Goal: Task Accomplishment & Management: Complete application form

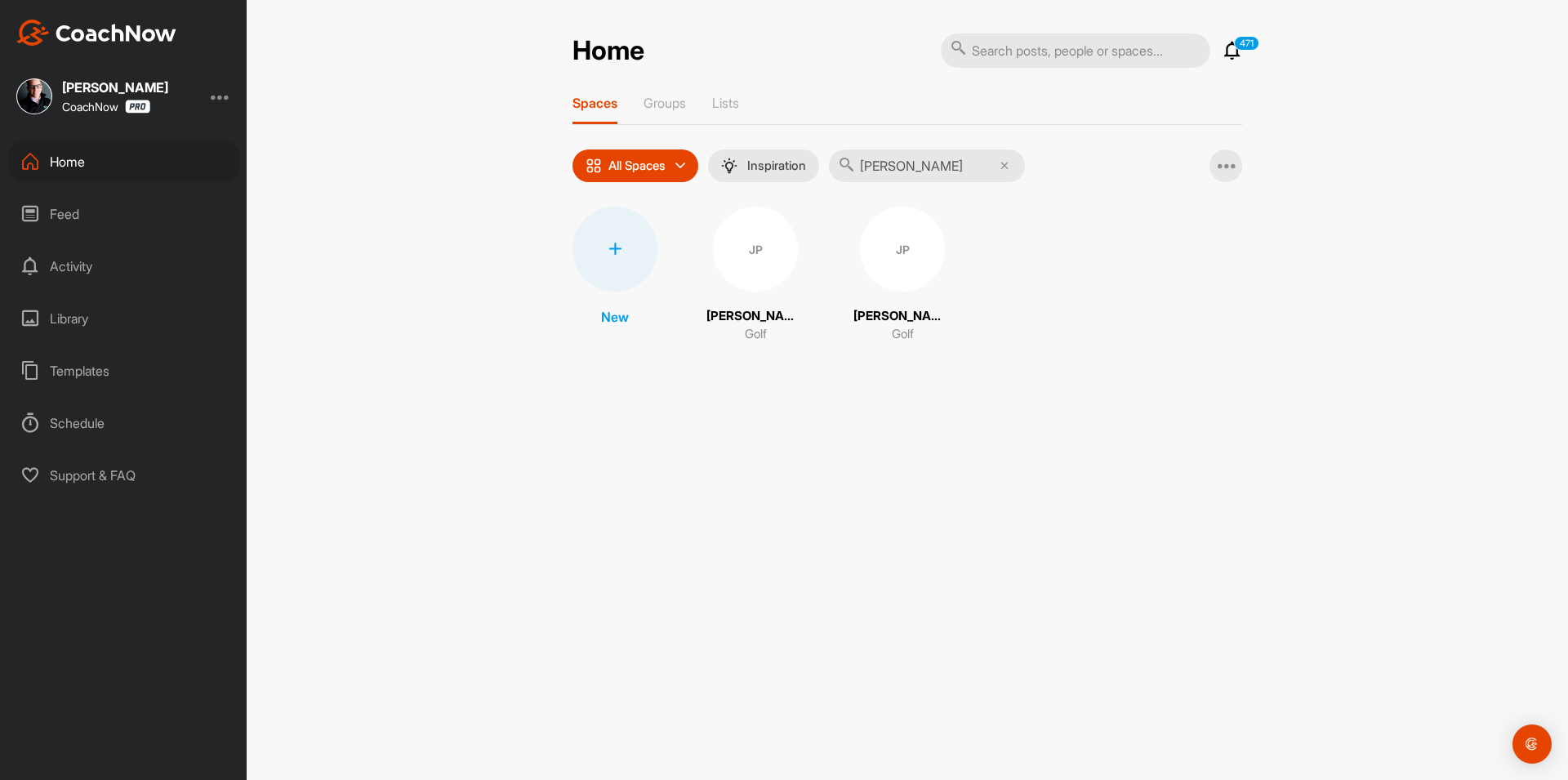
type input "[PERSON_NAME]"
click at [880, 270] on div "JP" at bounding box center [902, 249] width 85 height 85
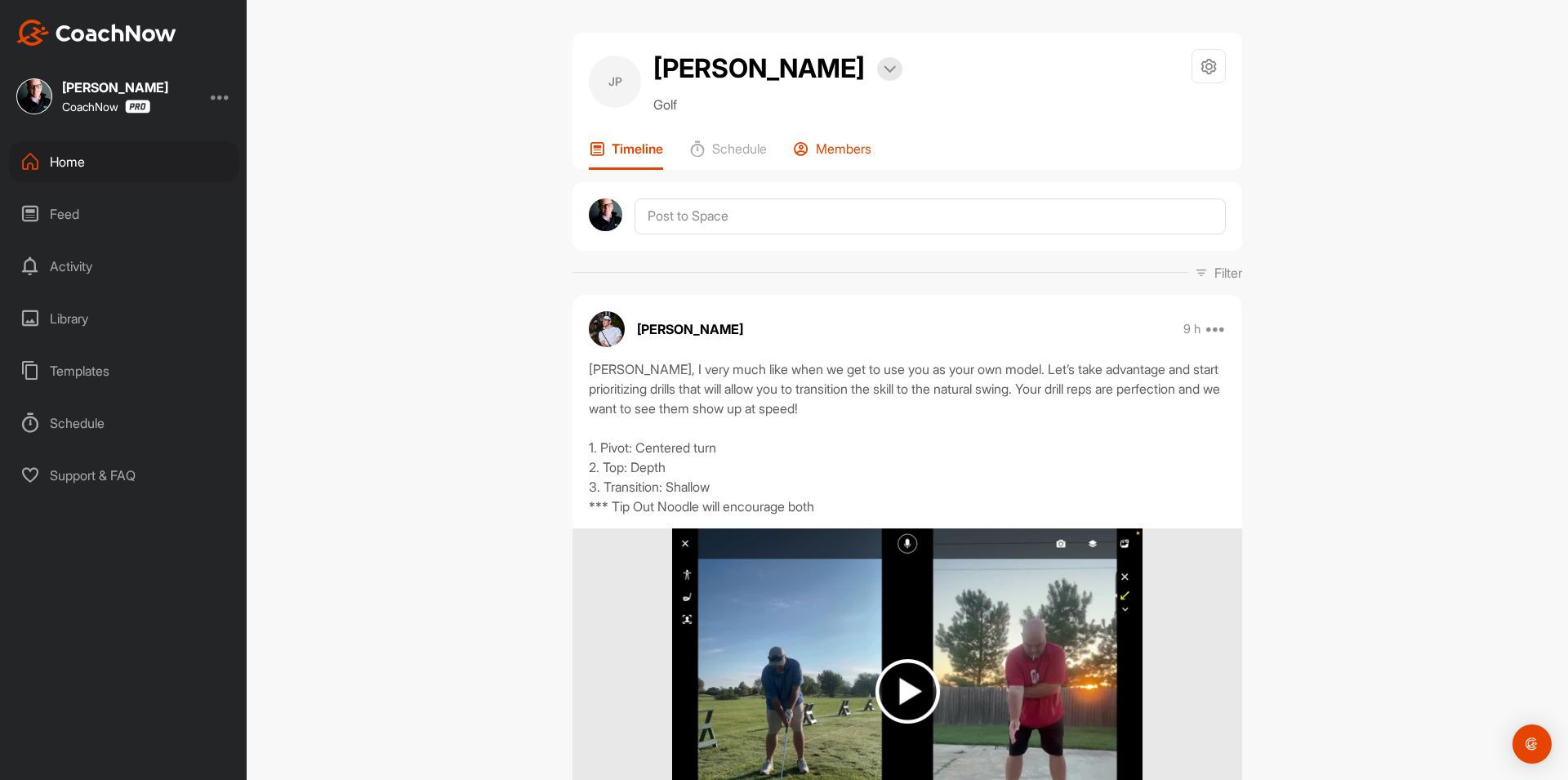
click at [820, 158] on div "Members" at bounding box center [832, 155] width 78 height 29
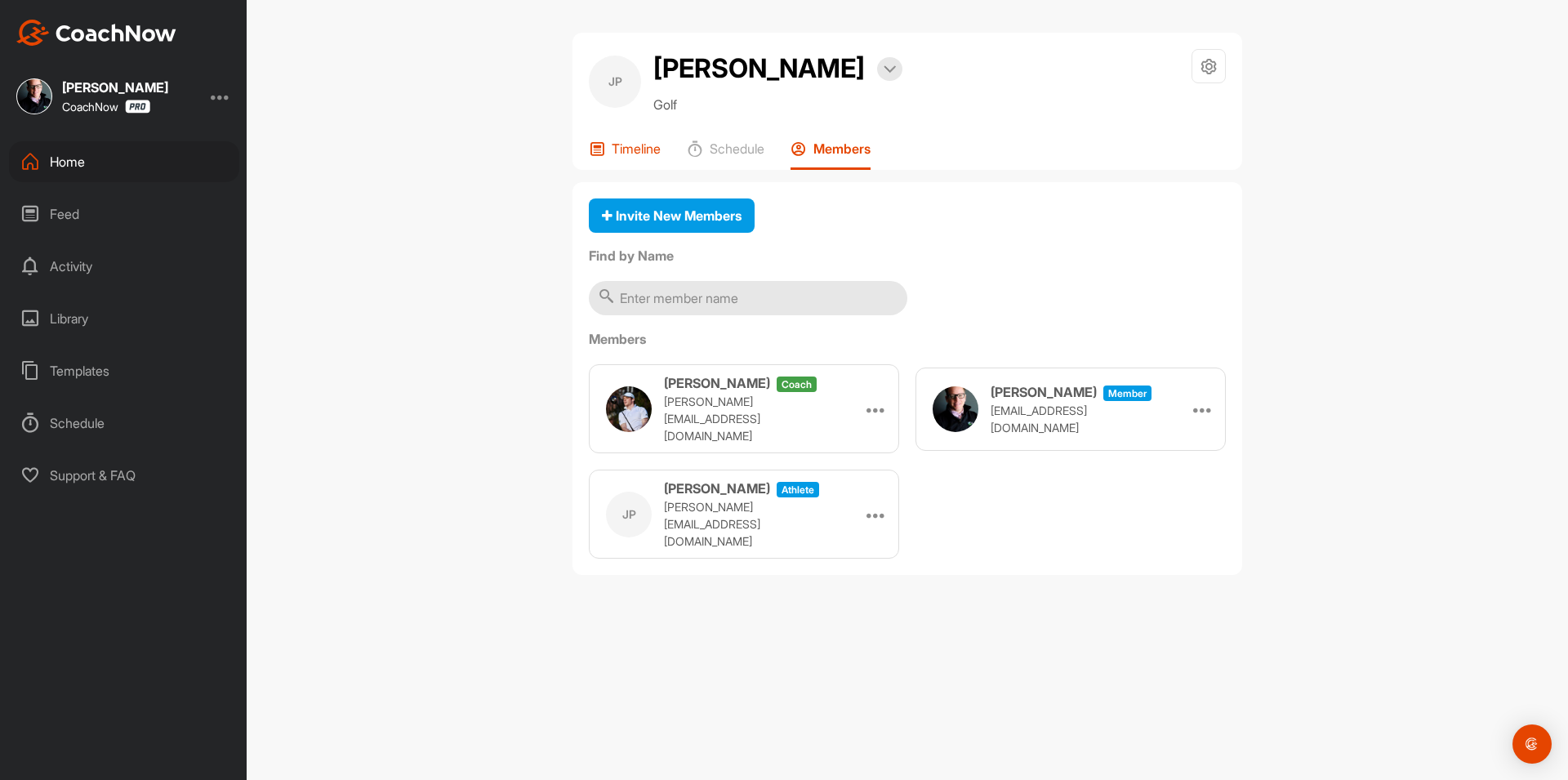
click at [654, 156] on p "Timeline" at bounding box center [636, 149] width 49 height 17
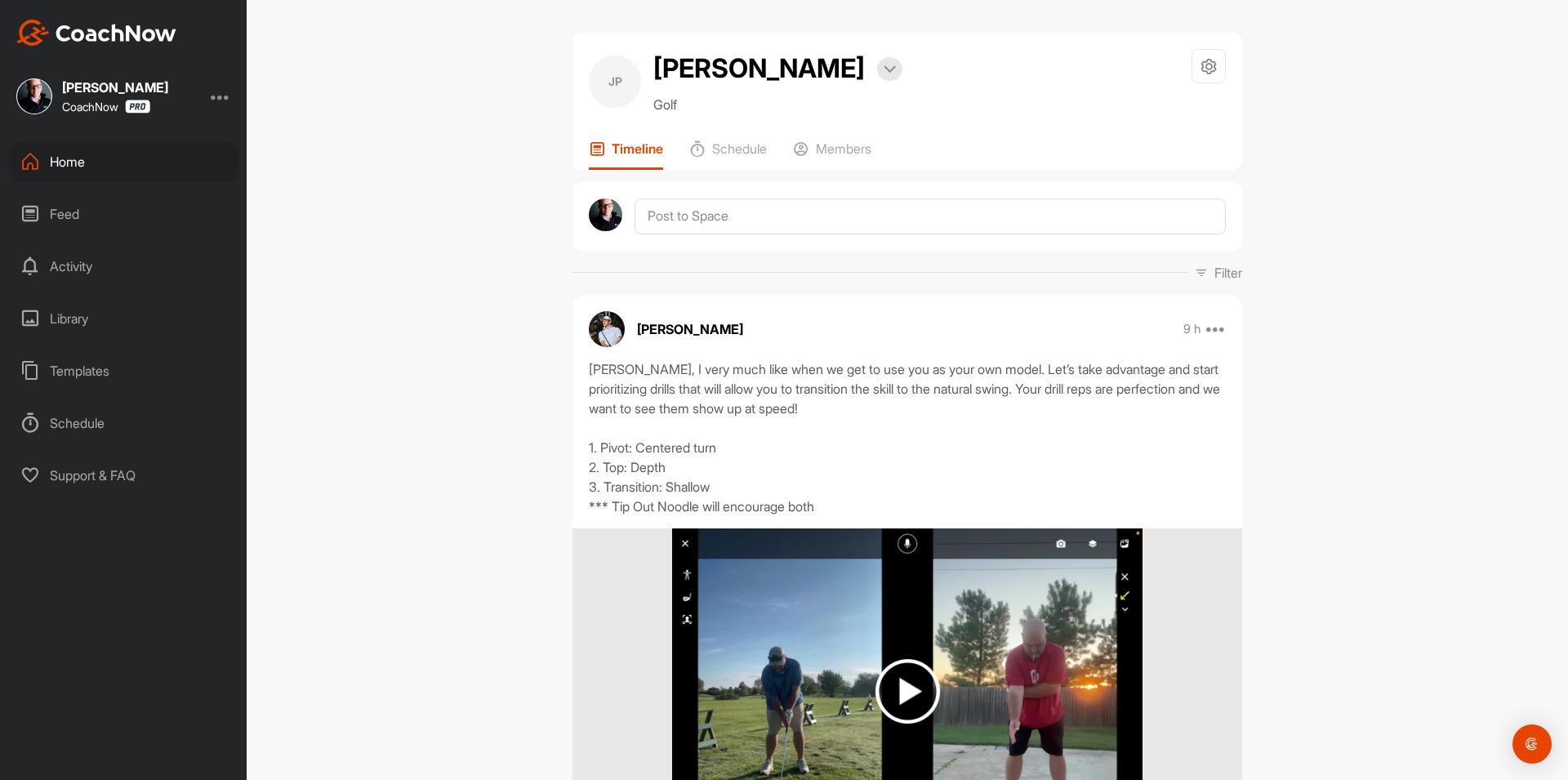
click at [160, 166] on div "Home" at bounding box center [124, 161] width 230 height 41
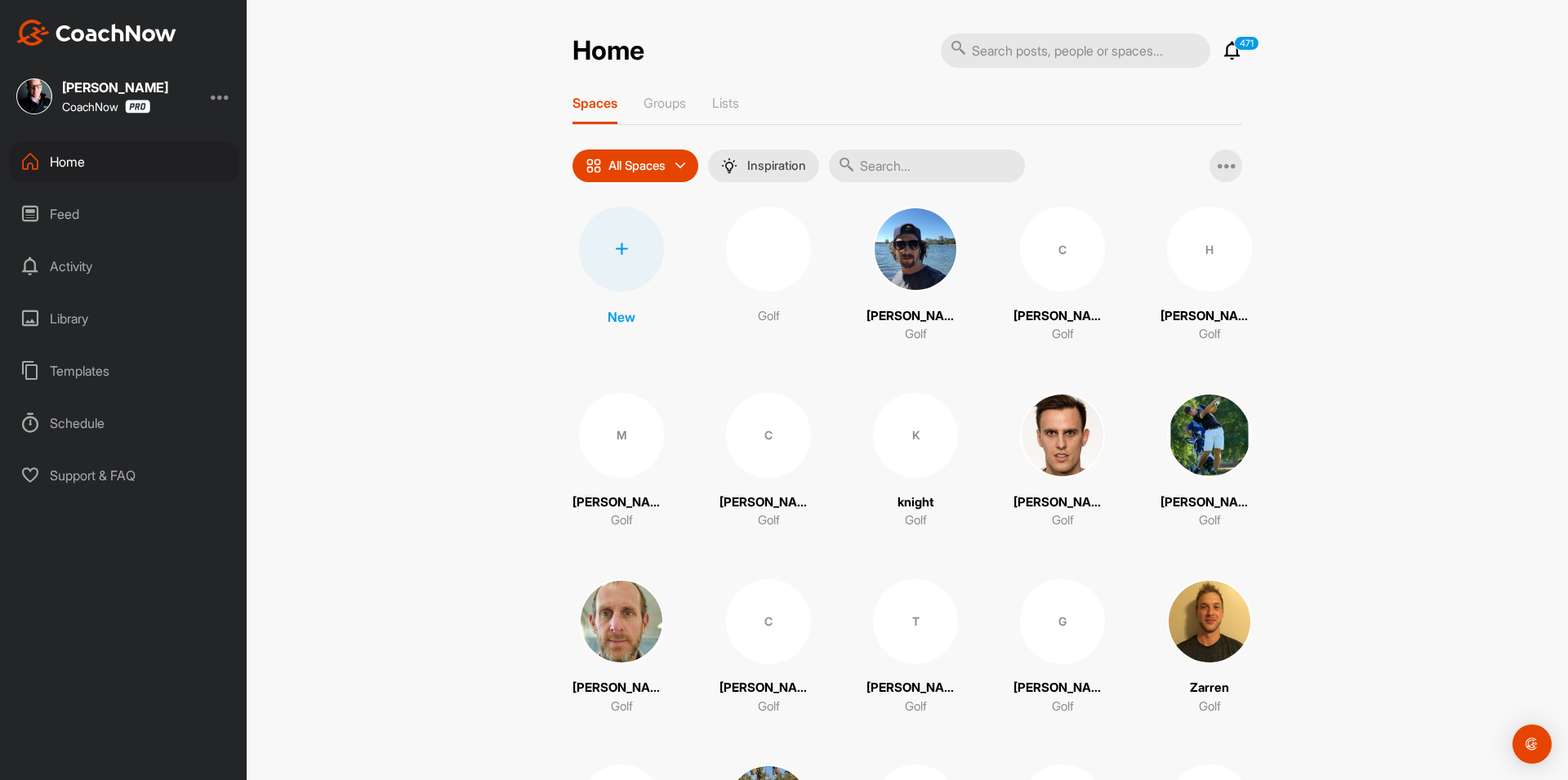
click at [589, 264] on div at bounding box center [621, 249] width 85 height 85
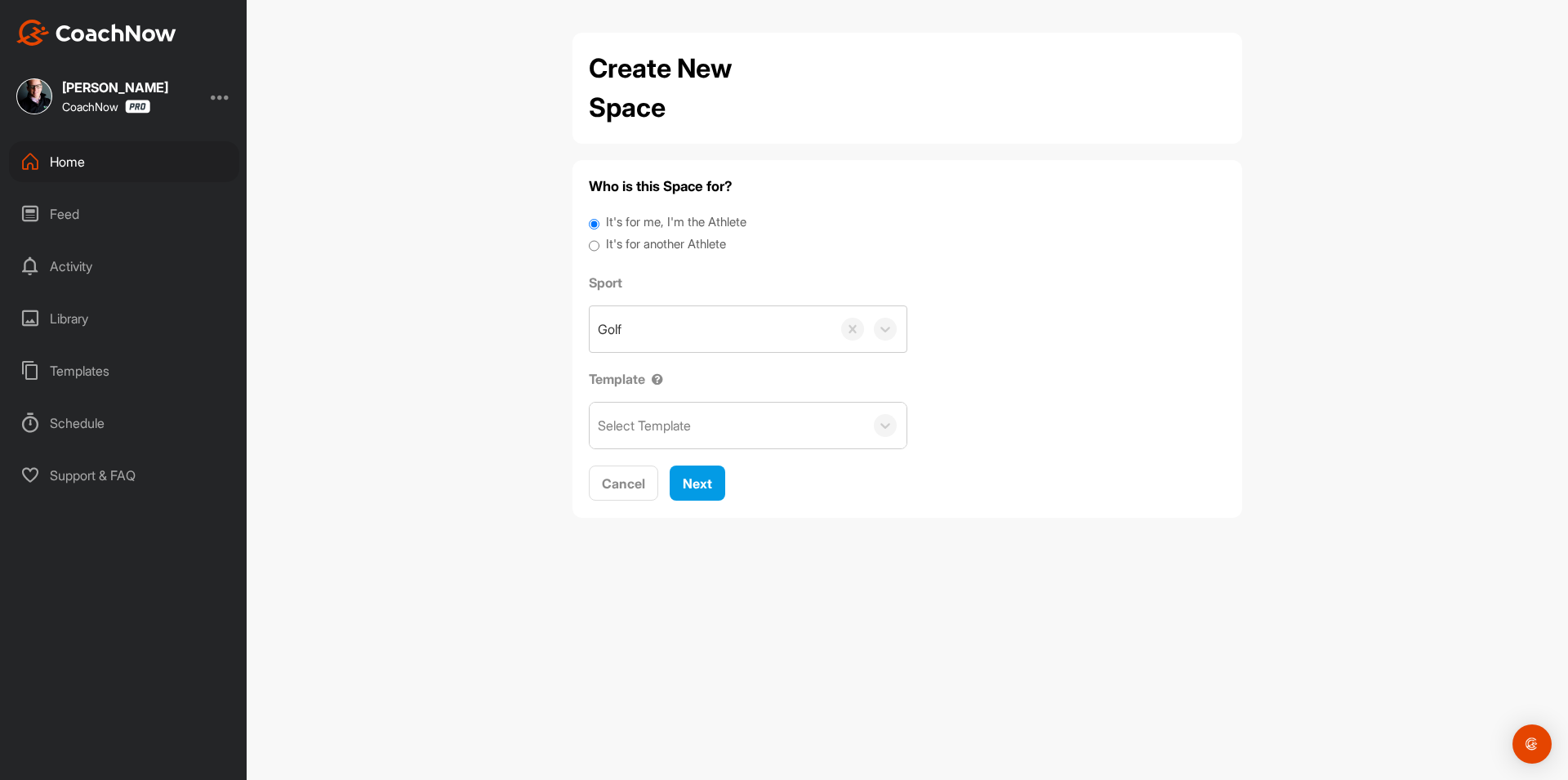
click at [604, 245] on div "It's for another Athlete" at bounding box center [907, 246] width 637 height 22
click at [600, 246] on div "It's for another Athlete" at bounding box center [907, 246] width 637 height 22
click at [592, 246] on input "It's for another Athlete" at bounding box center [594, 246] width 11 height 22
radio input "true"
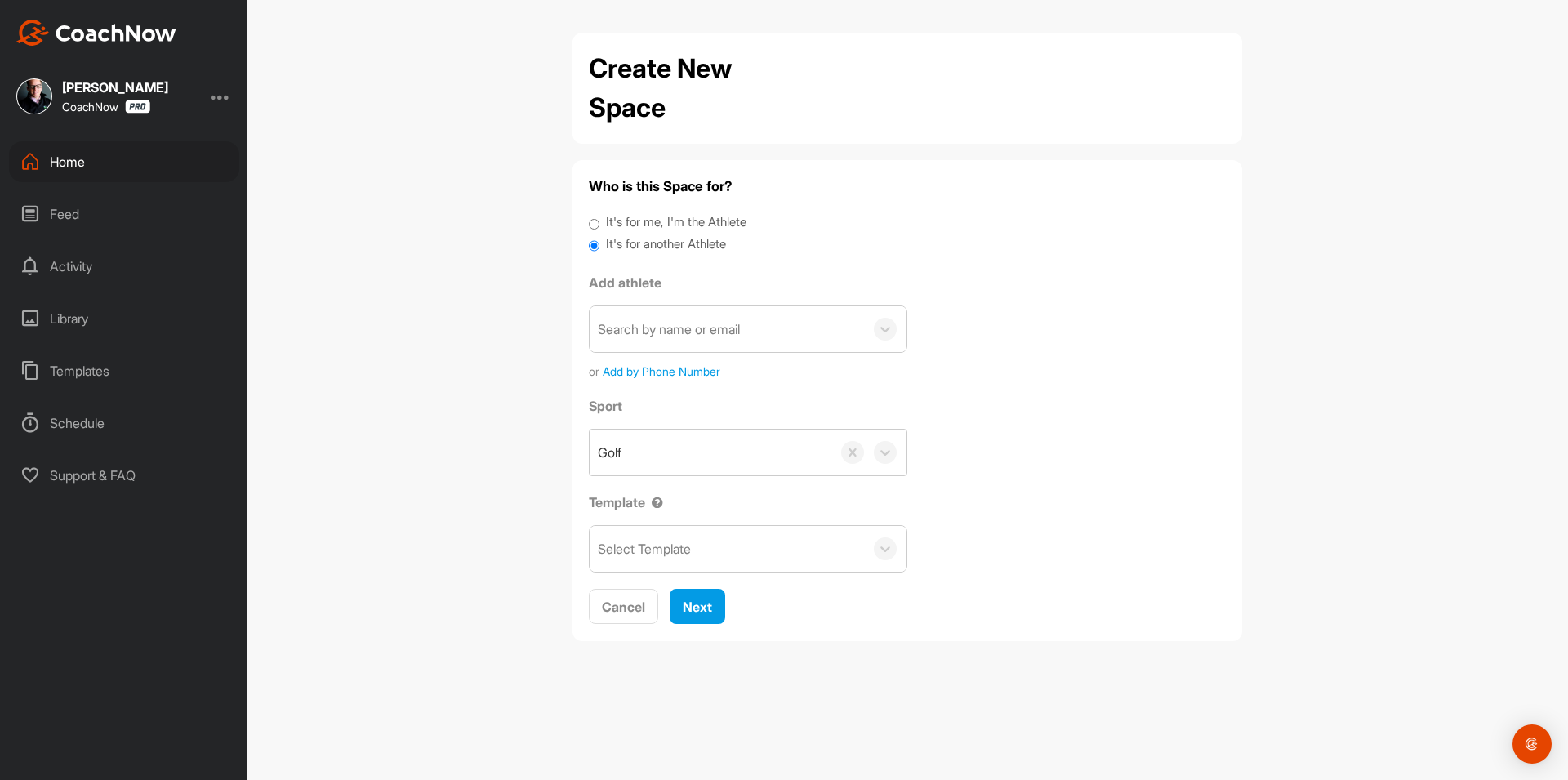
click at [681, 331] on div "Search by name or email" at bounding box center [668, 329] width 142 height 20
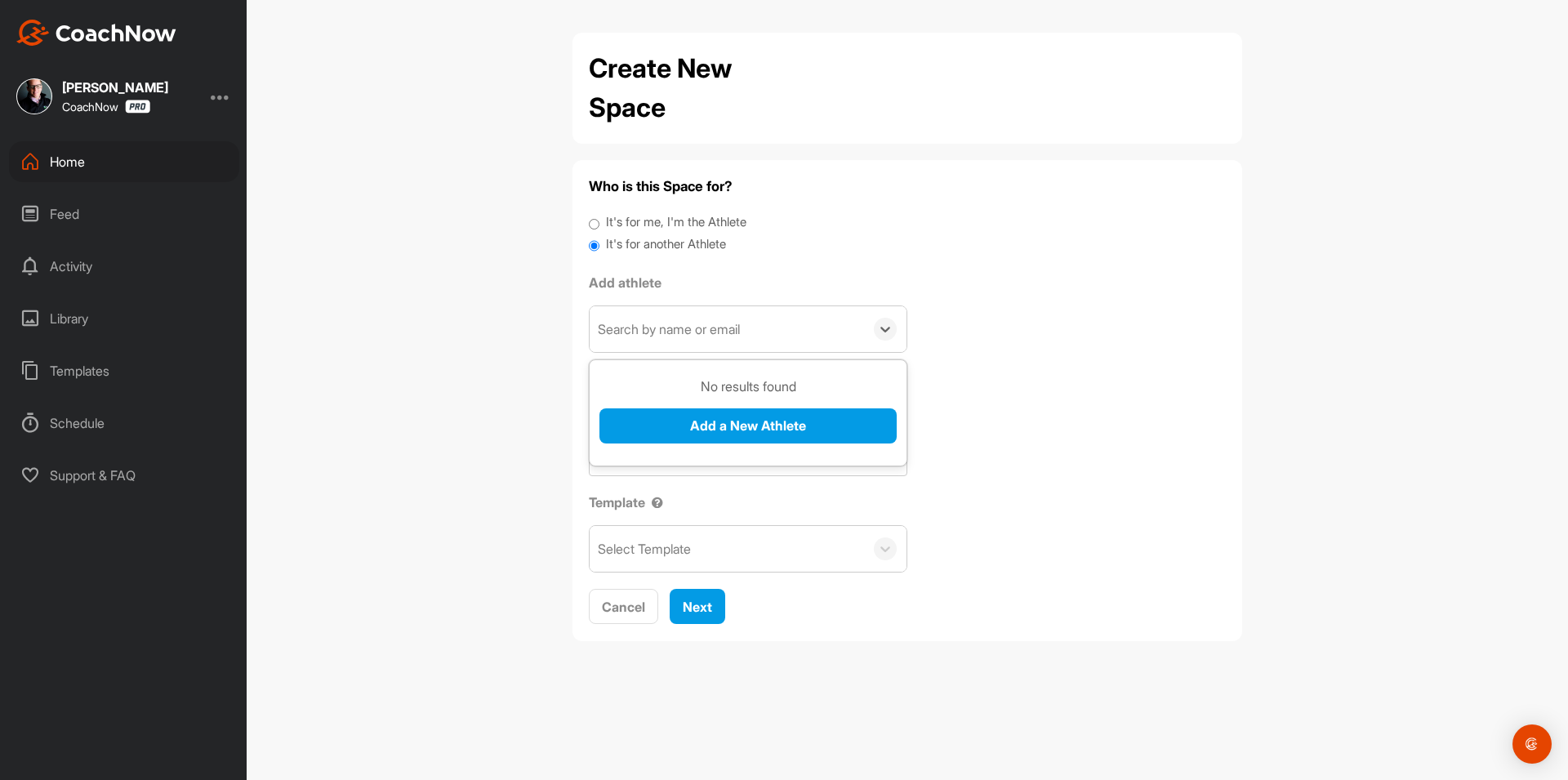
paste input "[EMAIL_ADDRESS][DOMAIN_NAME]"
type input "[EMAIL_ADDRESS][DOMAIN_NAME]"
click at [684, 425] on button "Add a New Athlete" at bounding box center [747, 426] width 297 height 35
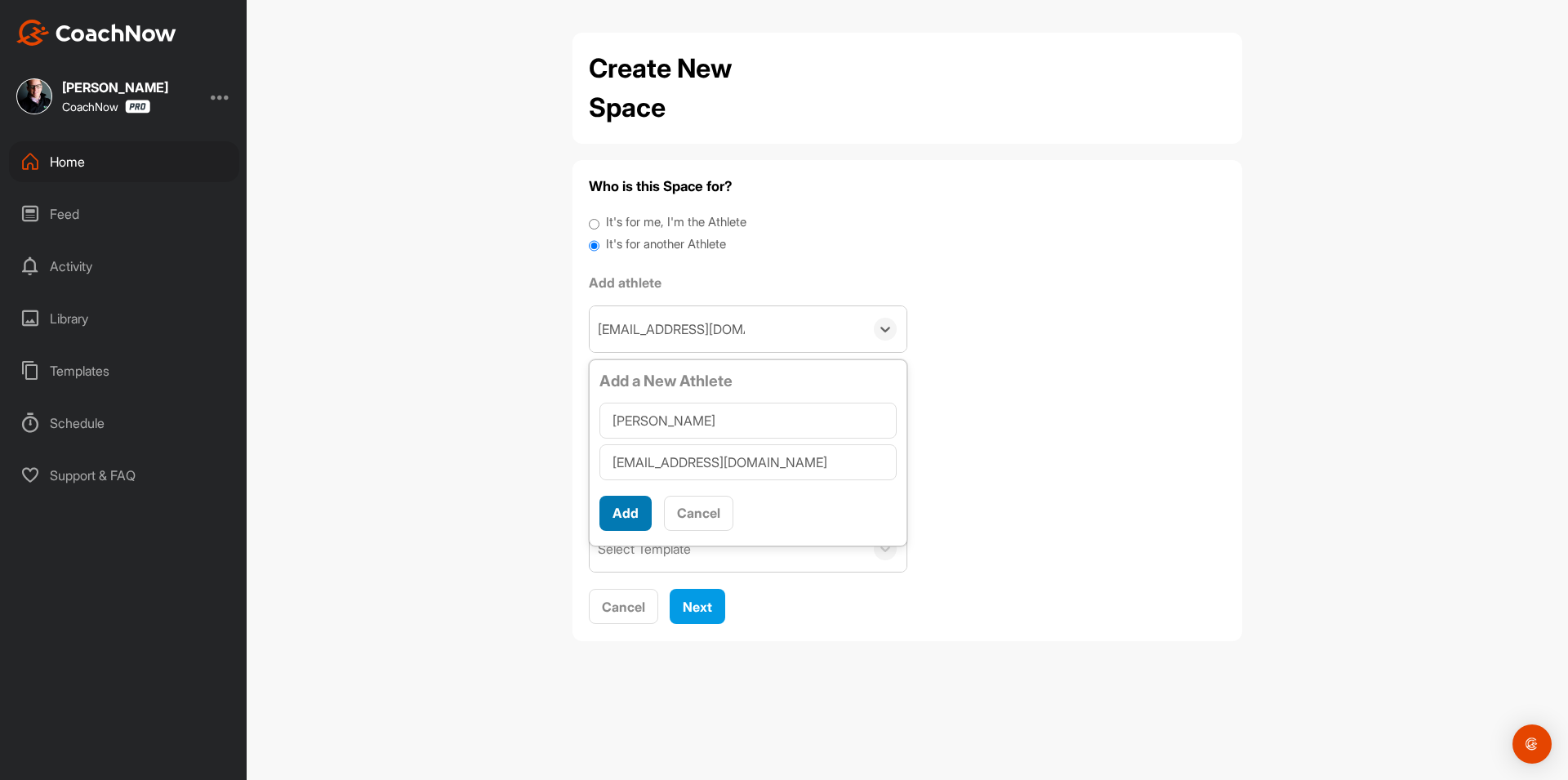
type input "[PERSON_NAME]"
click at [620, 516] on button "Add" at bounding box center [625, 513] width 52 height 35
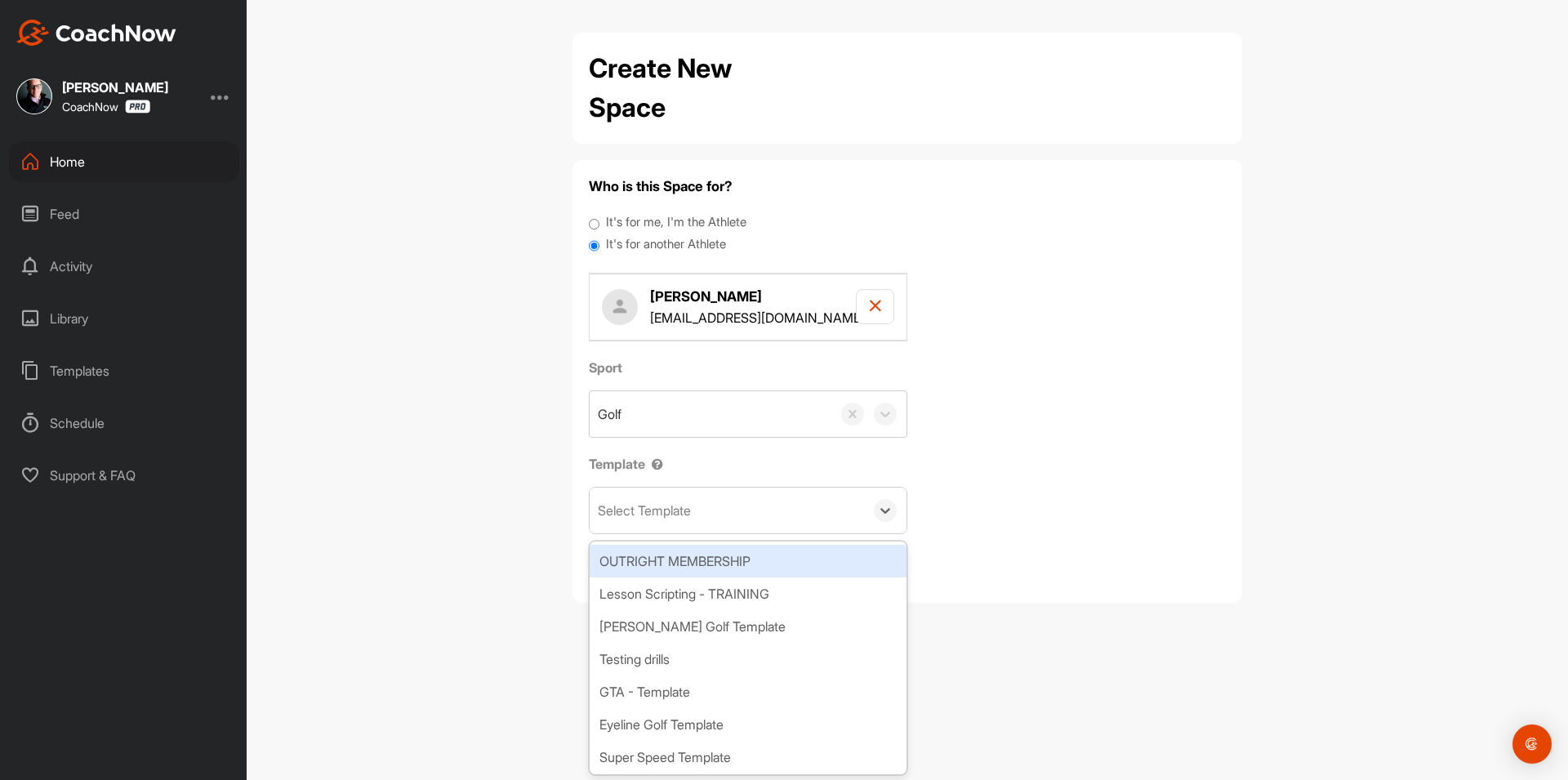
click at [677, 514] on div "Select Template" at bounding box center [644, 511] width 93 height 20
type input "tou"
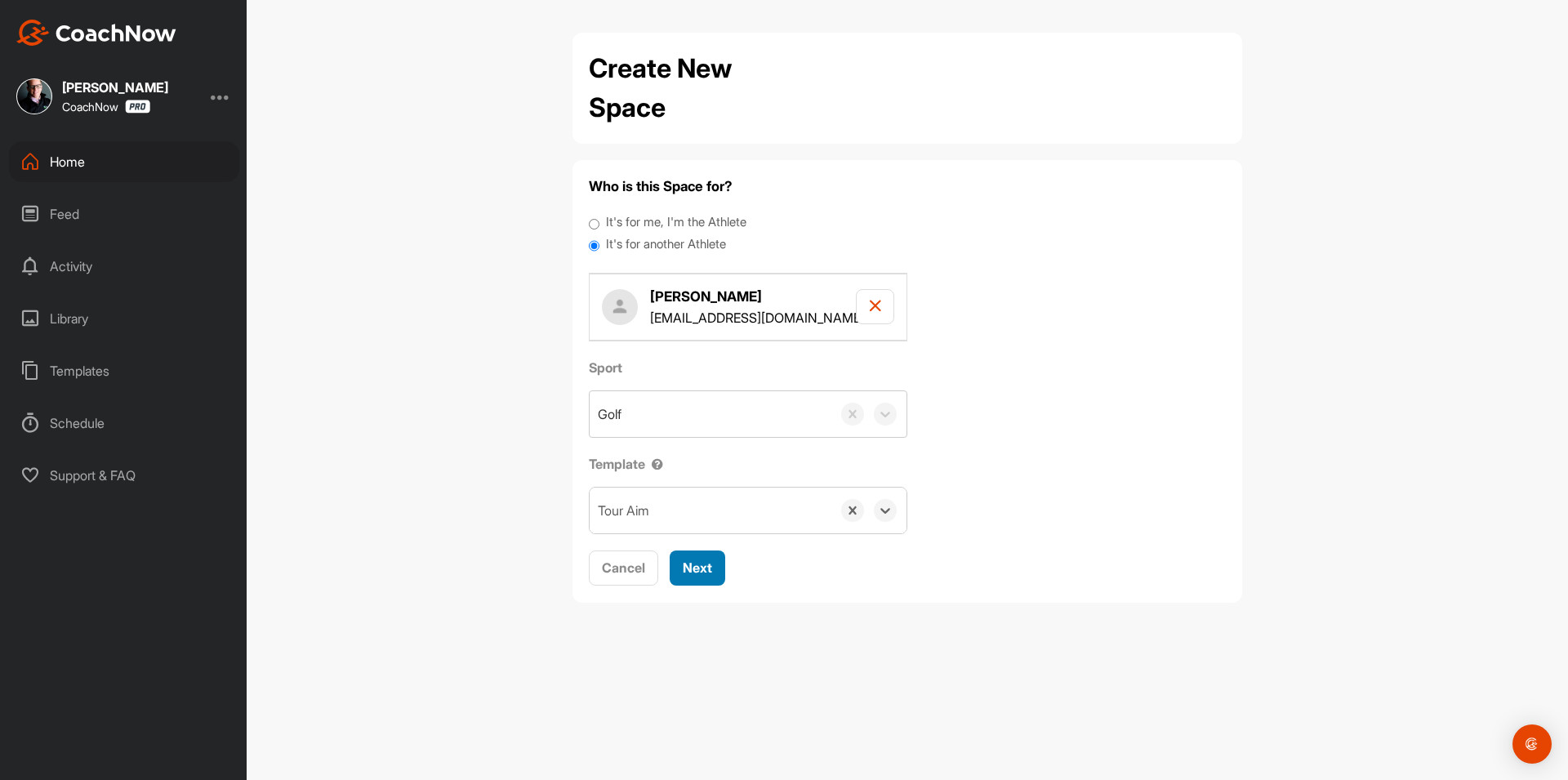
click at [701, 559] on div "Next" at bounding box center [697, 568] width 29 height 20
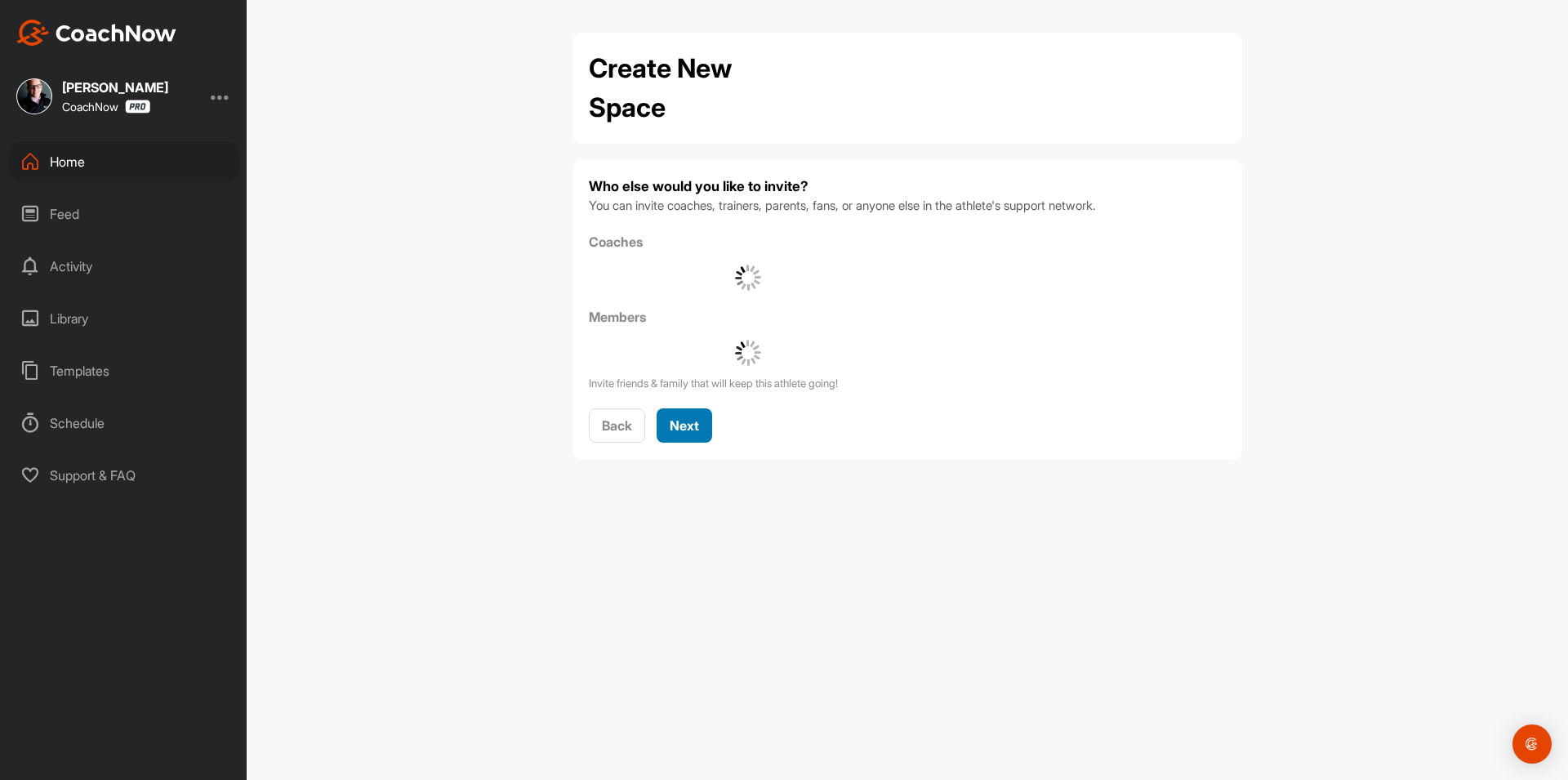
click at [702, 423] on button "Next" at bounding box center [684, 426] width 56 height 35
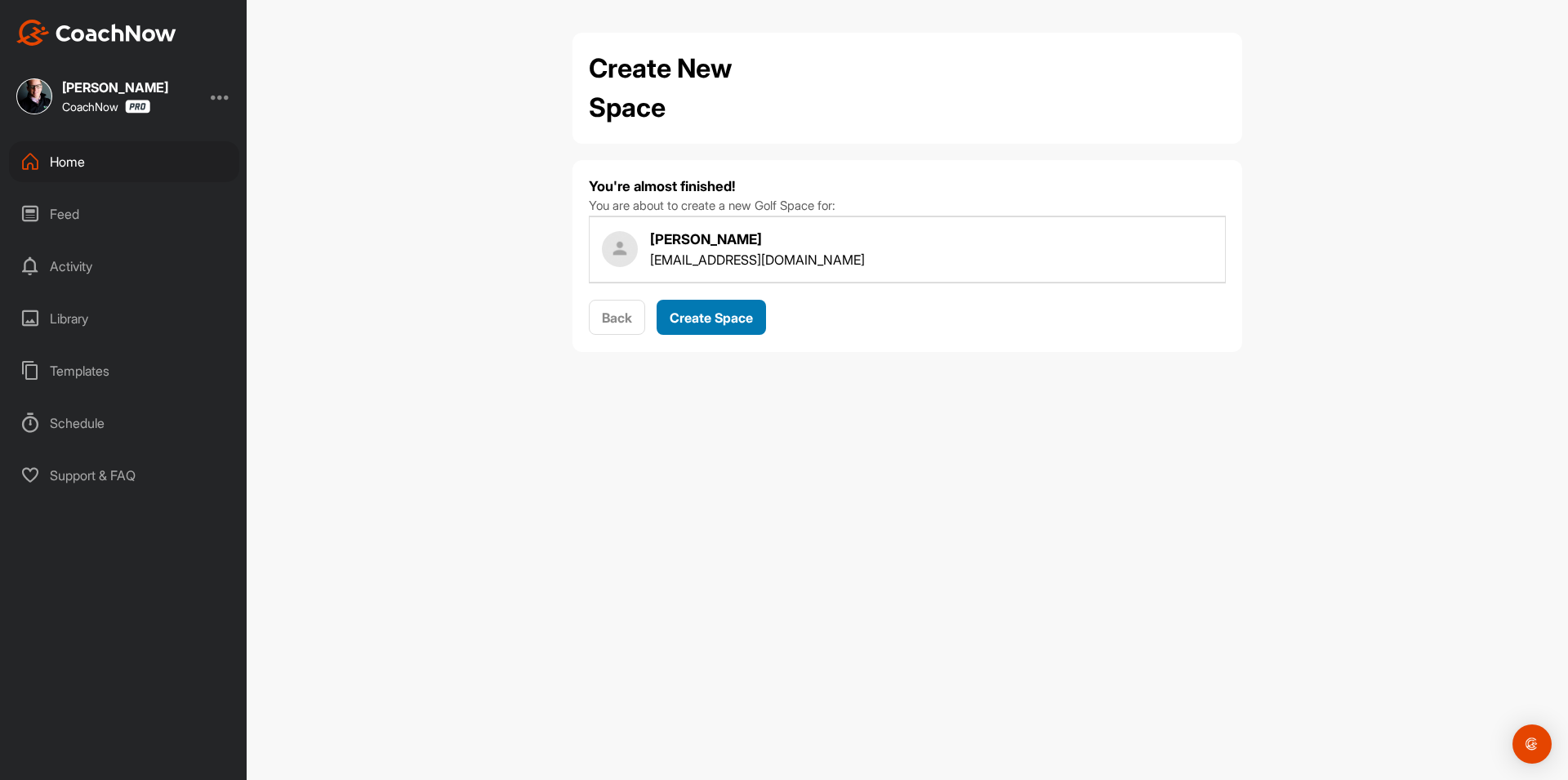
click at [714, 323] on span "Create Space" at bounding box center [711, 318] width 83 height 17
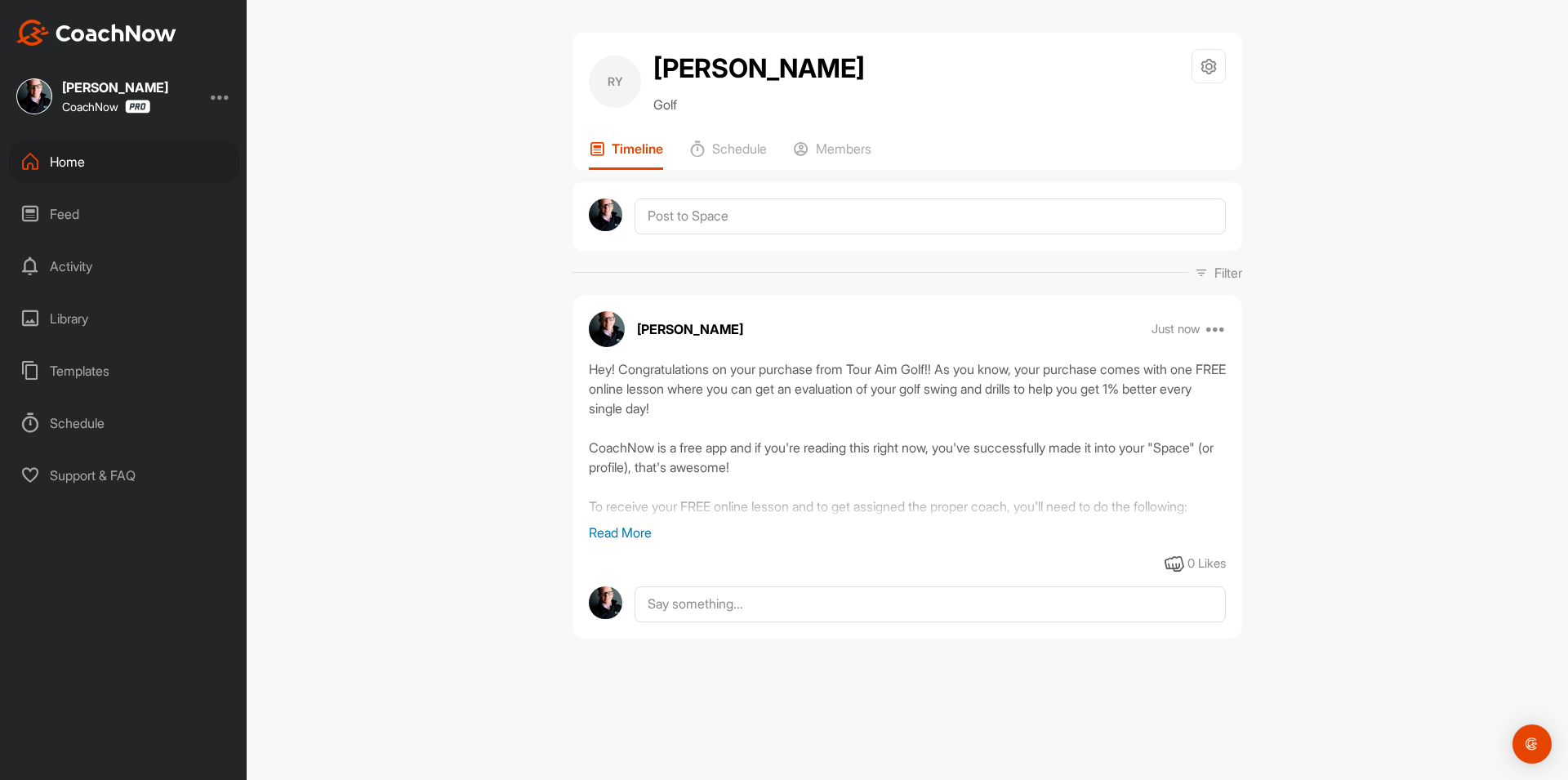
click at [138, 170] on div "Home" at bounding box center [124, 161] width 230 height 41
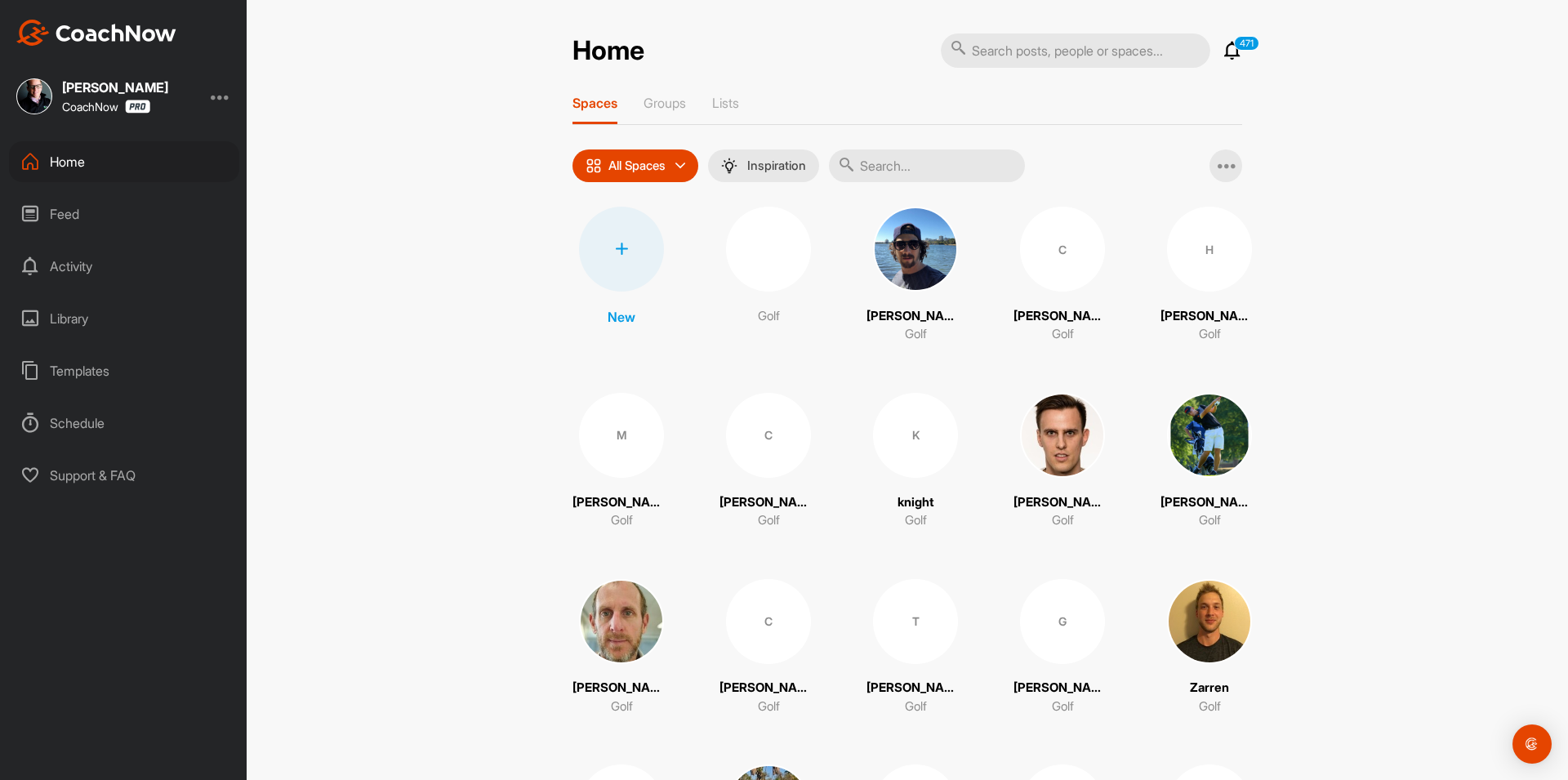
click at [613, 260] on div at bounding box center [621, 249] width 85 height 85
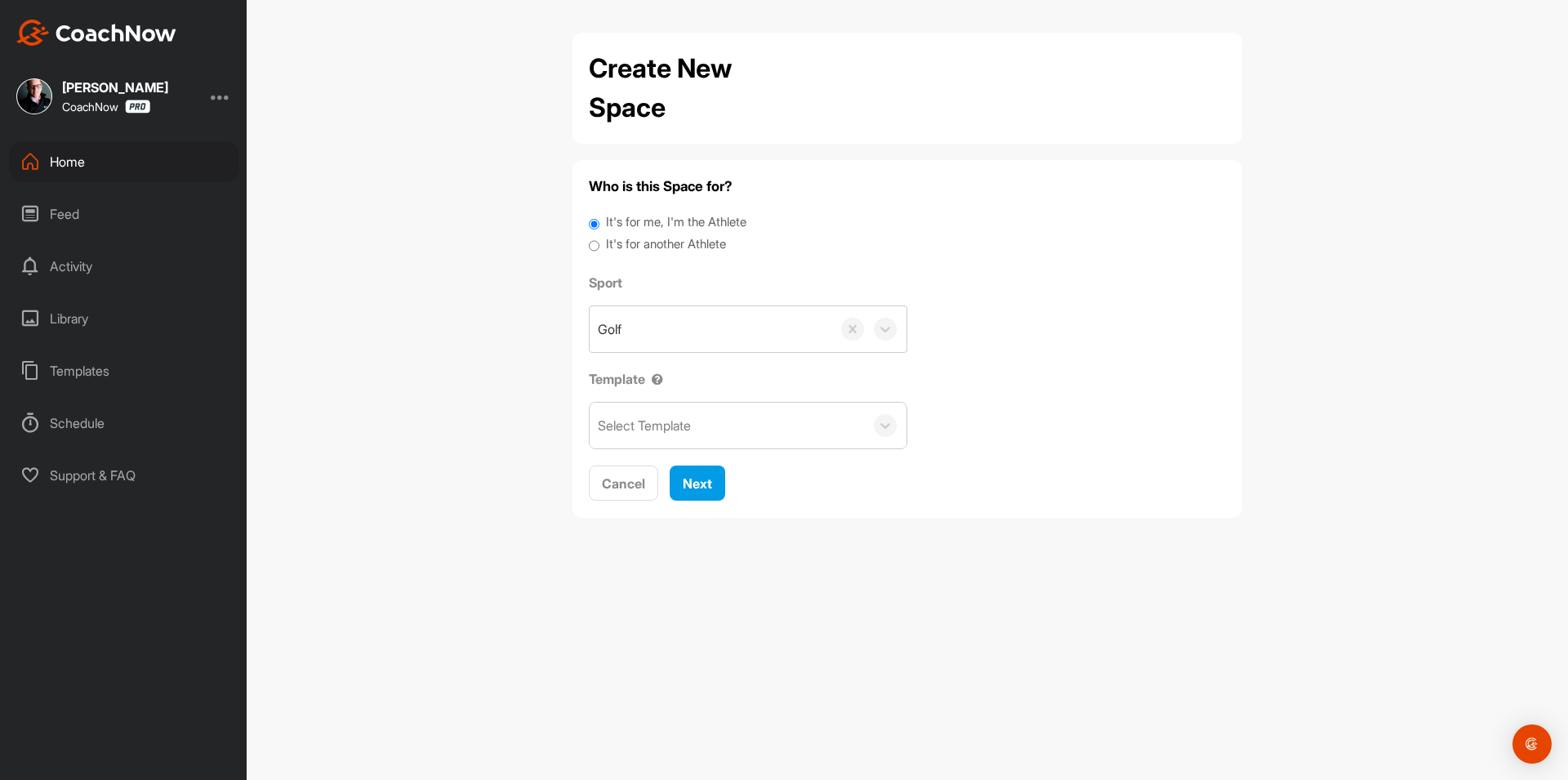
click at [630, 240] on label "It's for another Athlete" at bounding box center [666, 244] width 120 height 19
click at [599, 240] on input "It's for another Athlete" at bounding box center [594, 246] width 11 height 22
radio input "true"
click at [649, 245] on label "It's for another Athlete" at bounding box center [666, 244] width 120 height 19
click at [599, 245] on input "It's for another Athlete" at bounding box center [594, 246] width 11 height 22
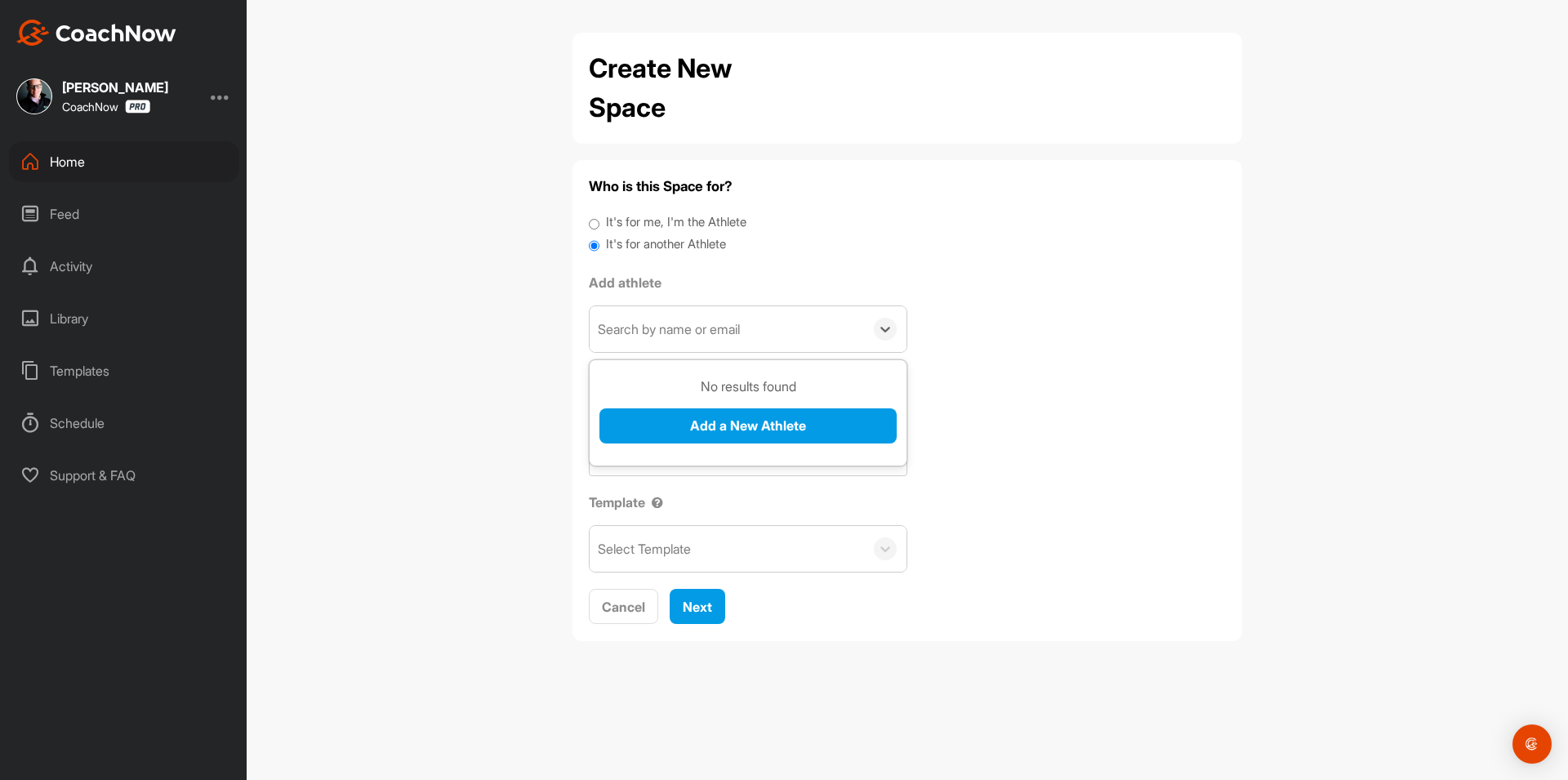
click at [674, 336] on div "Search by name or email" at bounding box center [668, 329] width 142 height 20
paste input "[EMAIL_ADDRESS][DOMAIN_NAME]"
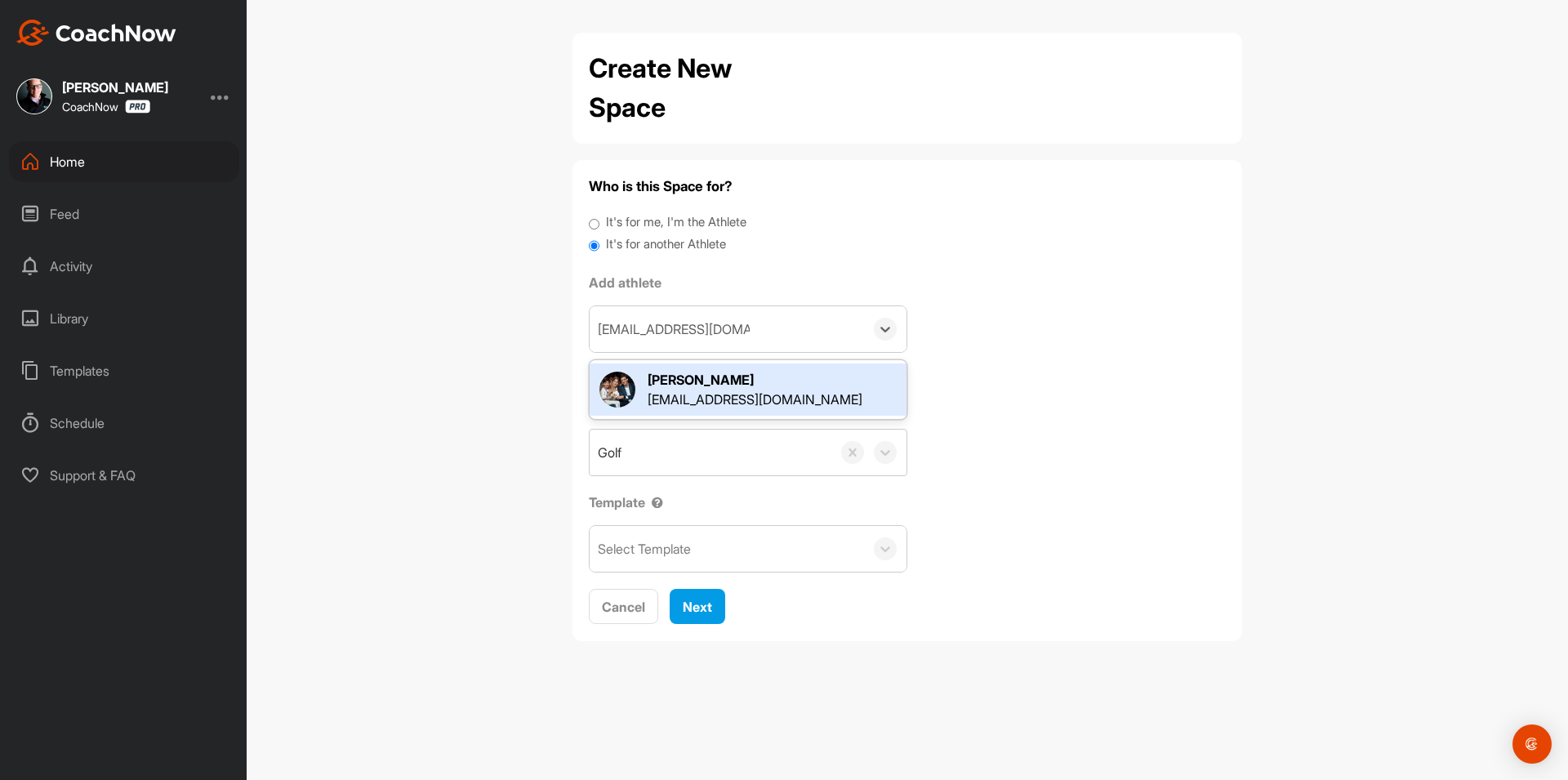
type input "[EMAIL_ADDRESS][DOMAIN_NAME]"
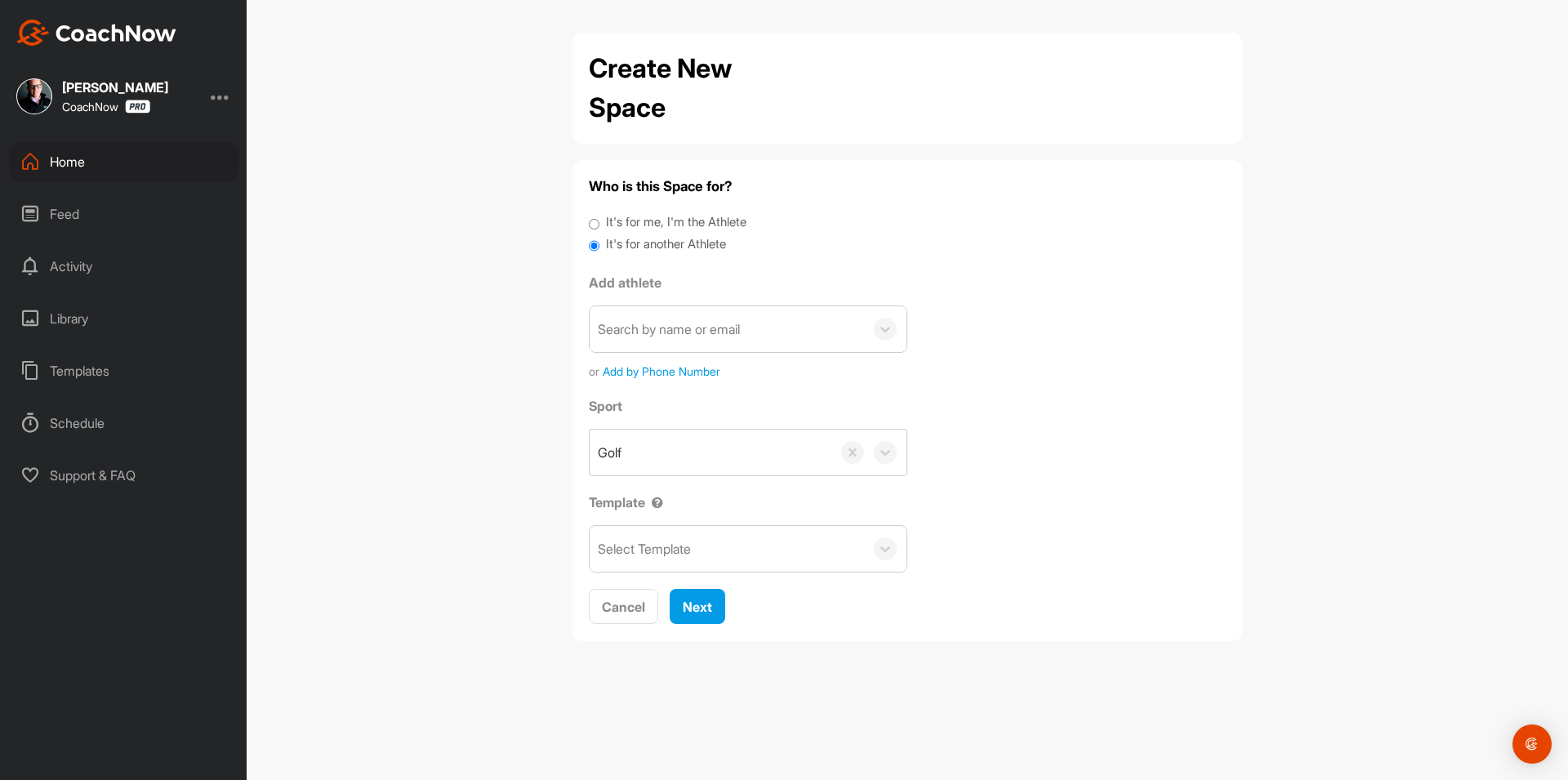
click at [125, 152] on div "Home" at bounding box center [124, 161] width 230 height 41
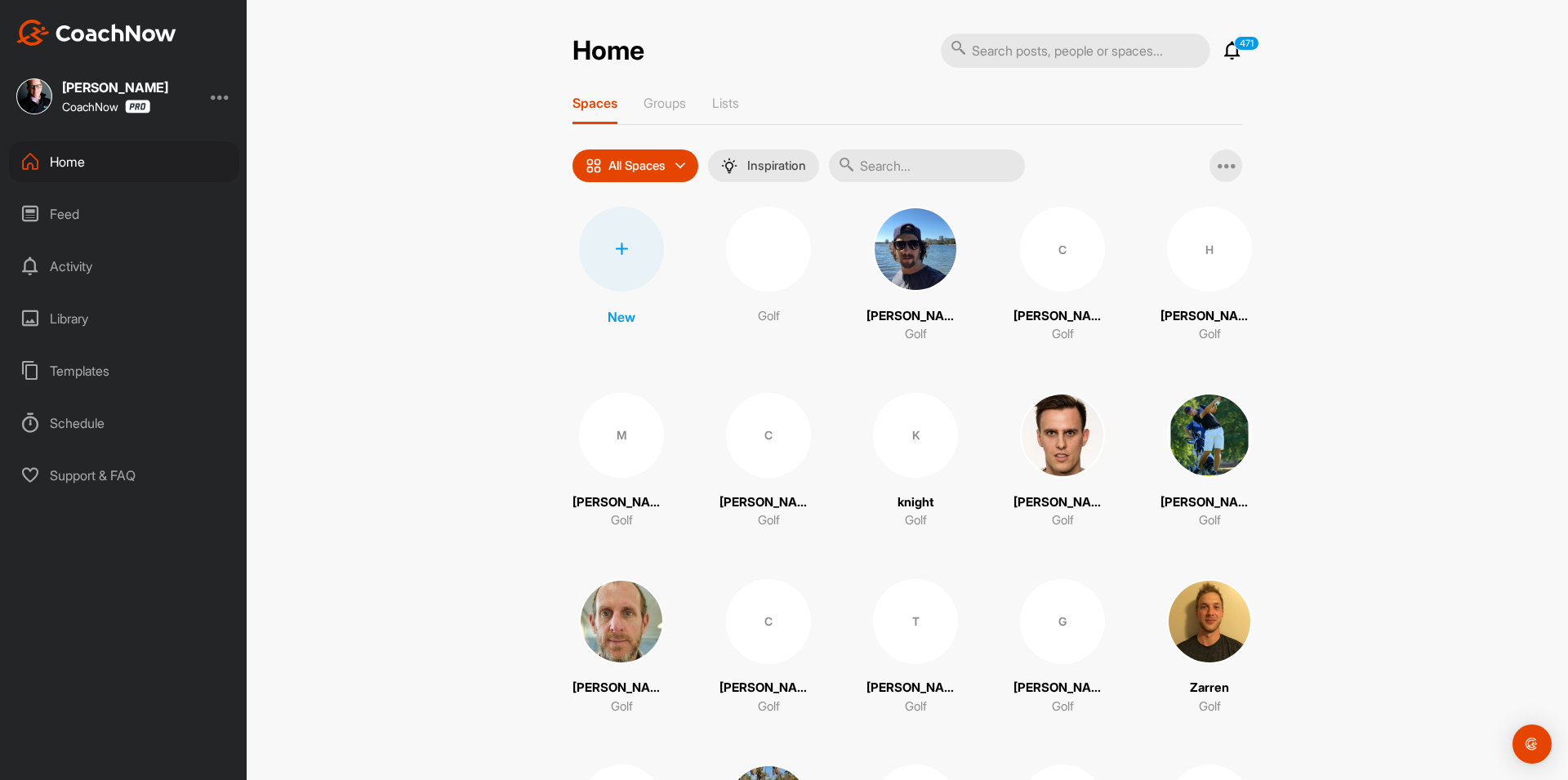
click at [629, 259] on div at bounding box center [621, 249] width 85 height 85
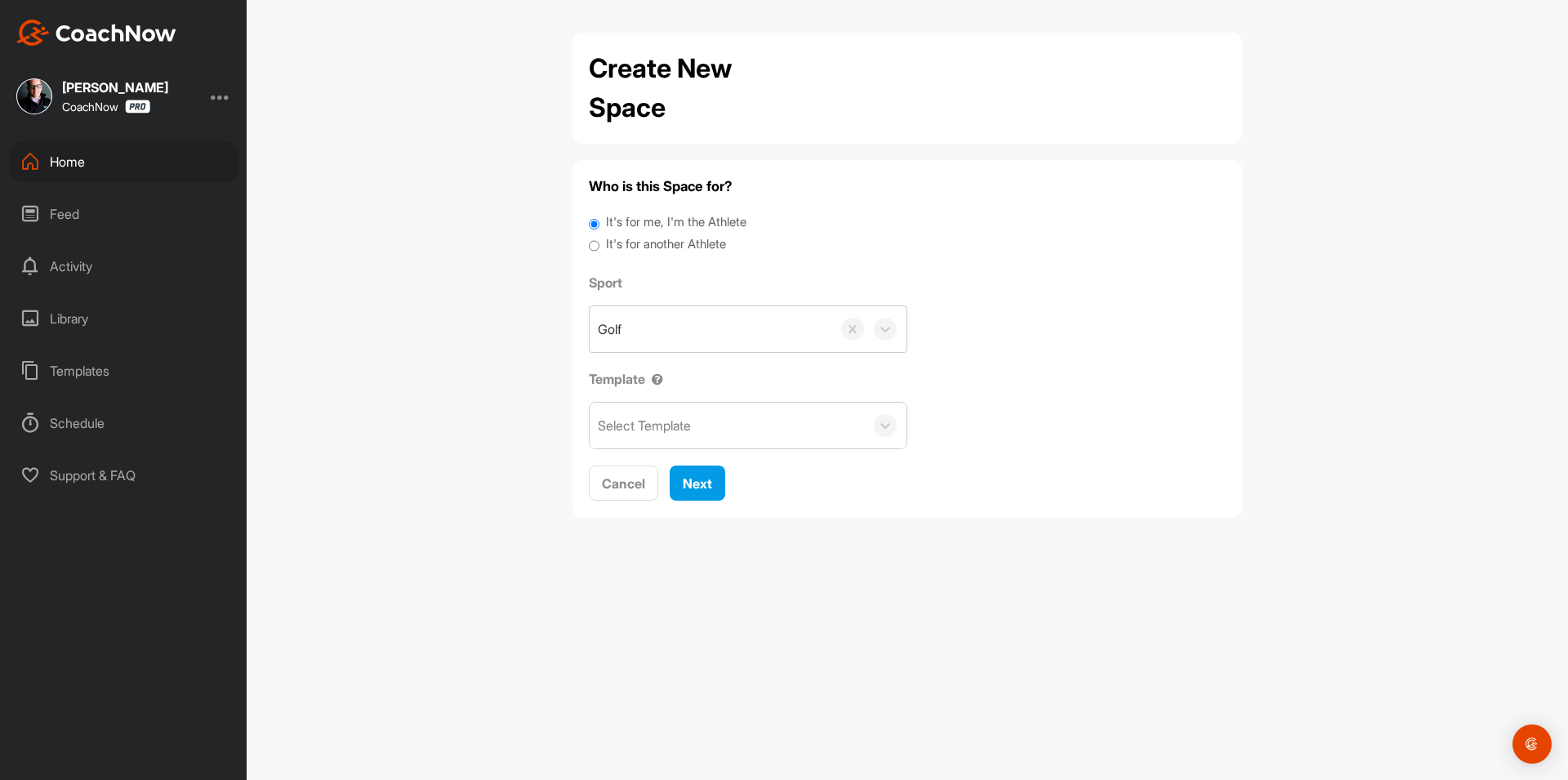
click at [664, 247] on label "It's for another Athlete" at bounding box center [666, 244] width 120 height 19
click at [599, 247] on input "It's for another Athlete" at bounding box center [594, 246] width 11 height 22
radio input "true"
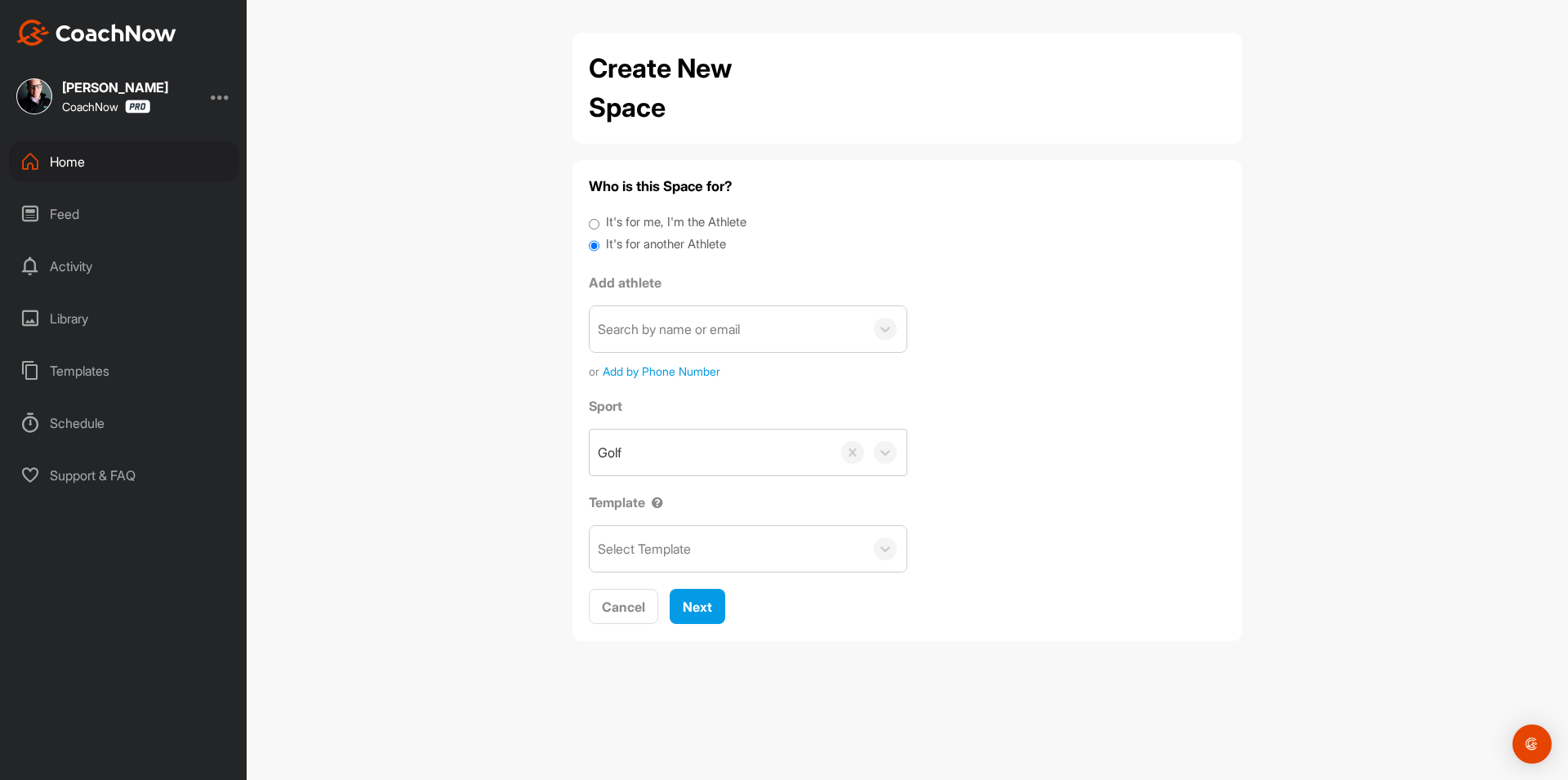
click at [668, 306] on div "Search by name or email" at bounding box center [747, 328] width 318 height 47
paste input "[EMAIL_ADDRESS][DOMAIN_NAME]"
type input "[EMAIL_ADDRESS][DOMAIN_NAME]"
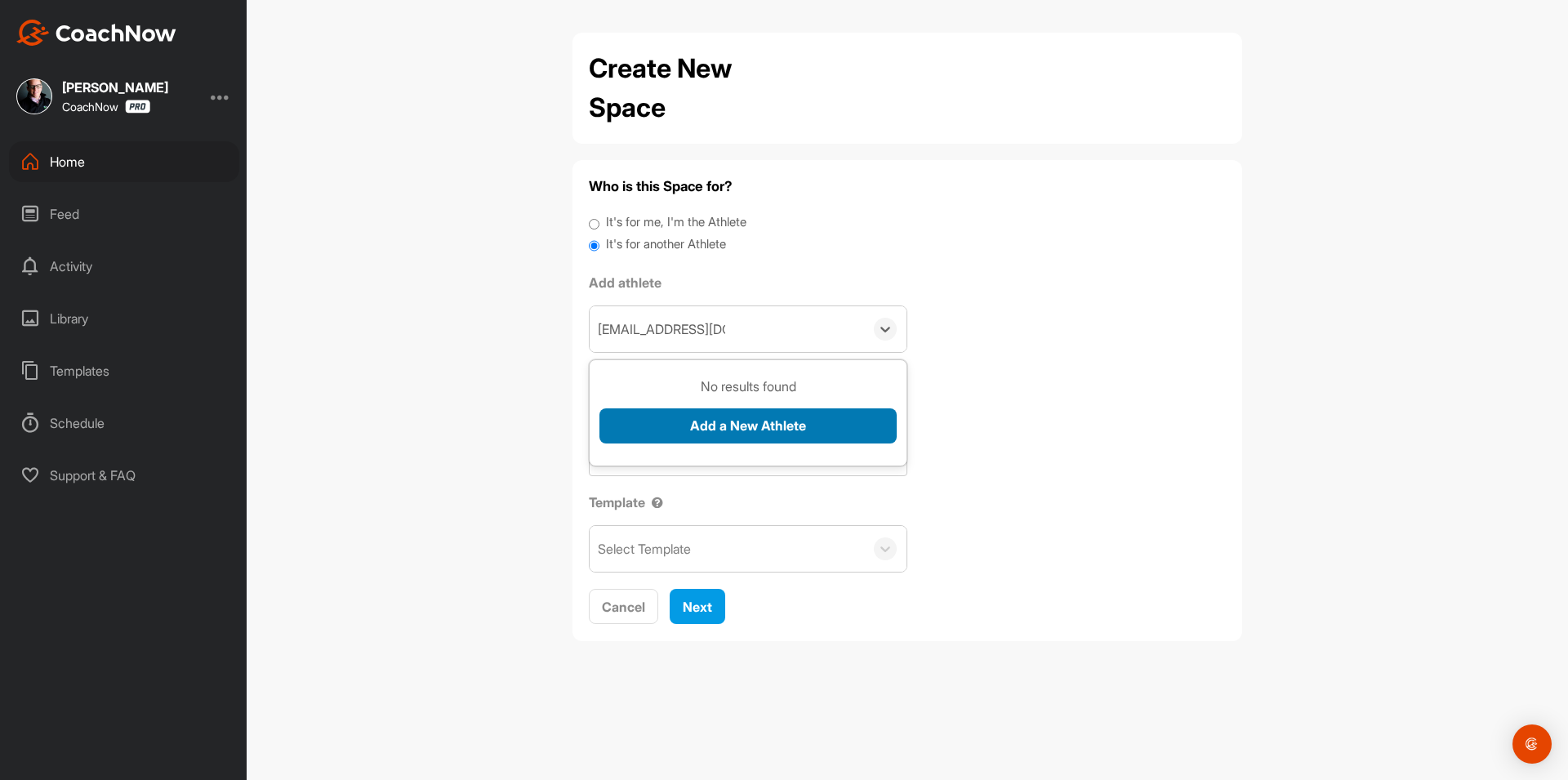
click at [722, 435] on button "Add a New Athlete" at bounding box center [747, 426] width 297 height 35
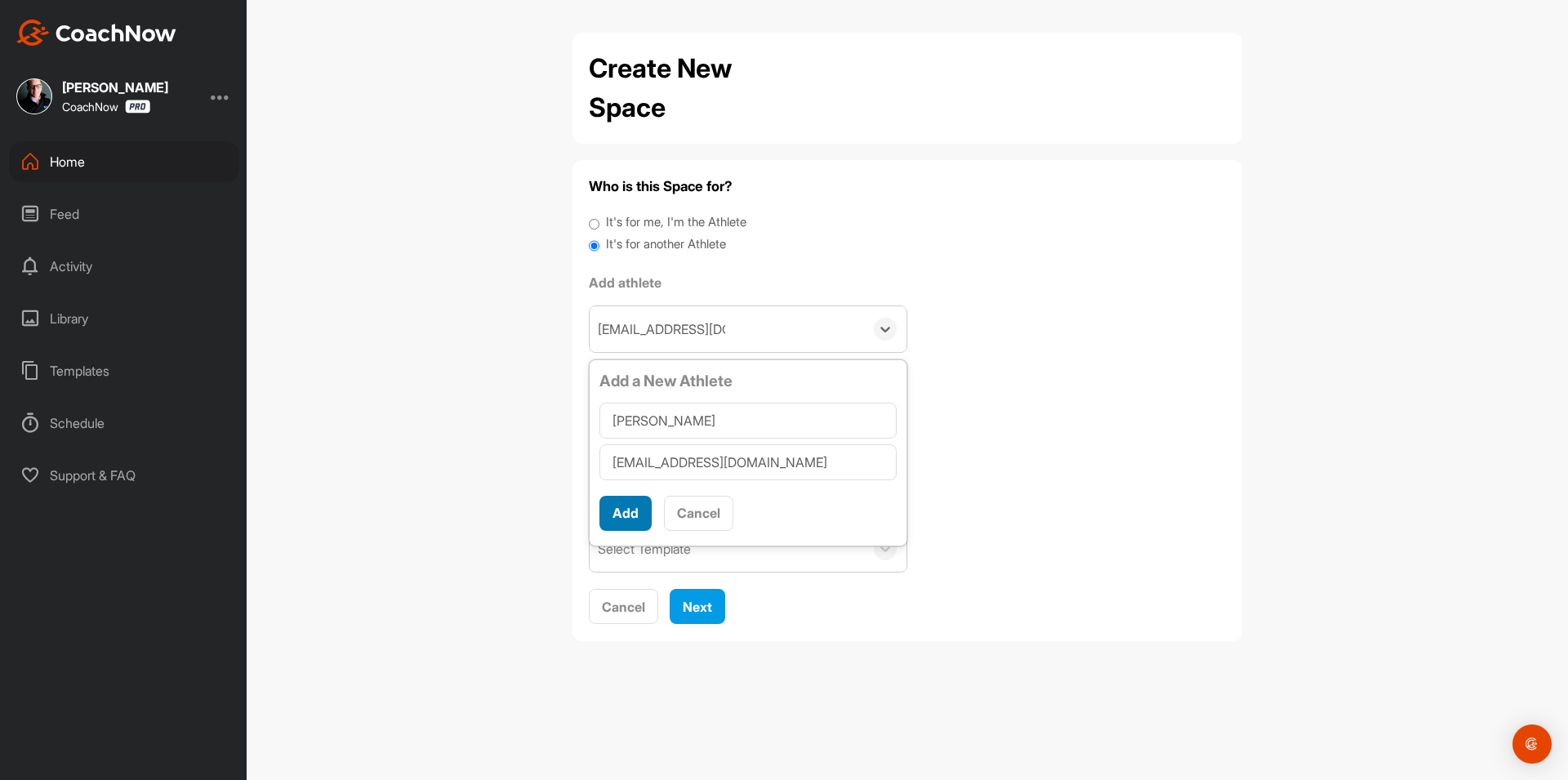
type input "[PERSON_NAME]"
click at [609, 507] on button "Add" at bounding box center [625, 513] width 52 height 35
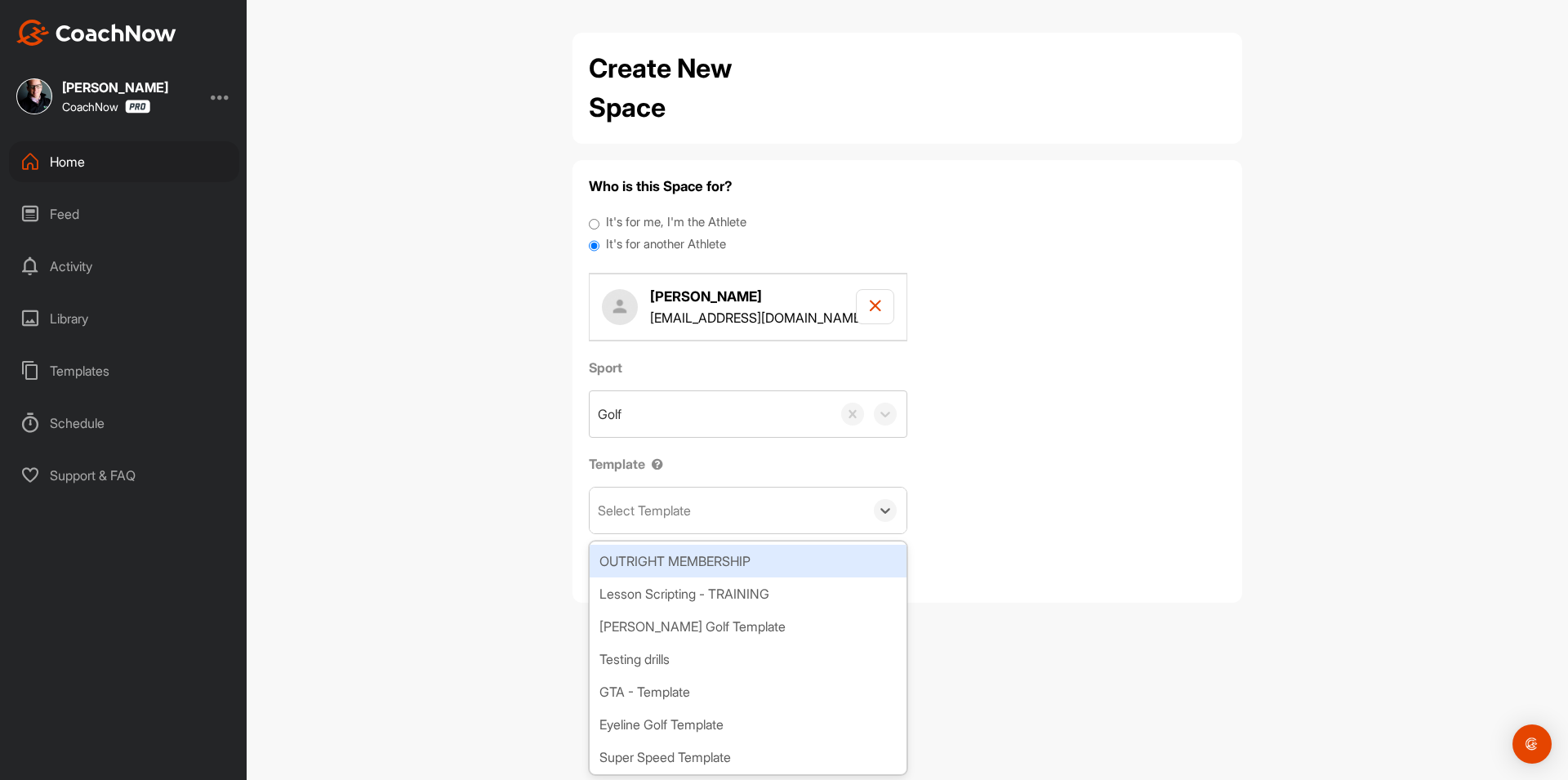
click at [681, 508] on div "Select Template" at bounding box center [644, 511] width 93 height 20
type input "wat"
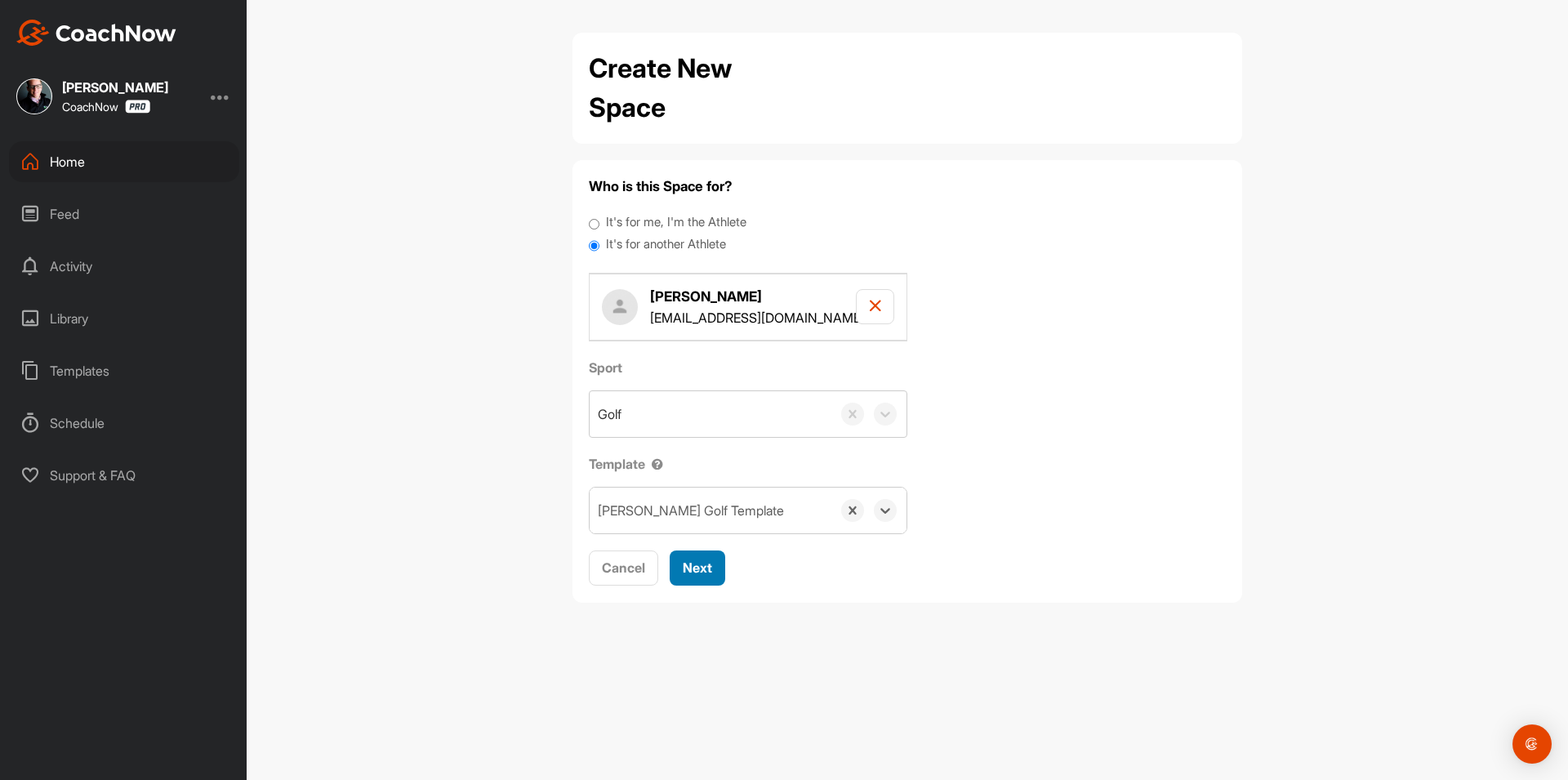
click at [710, 565] on span "Next" at bounding box center [697, 568] width 29 height 17
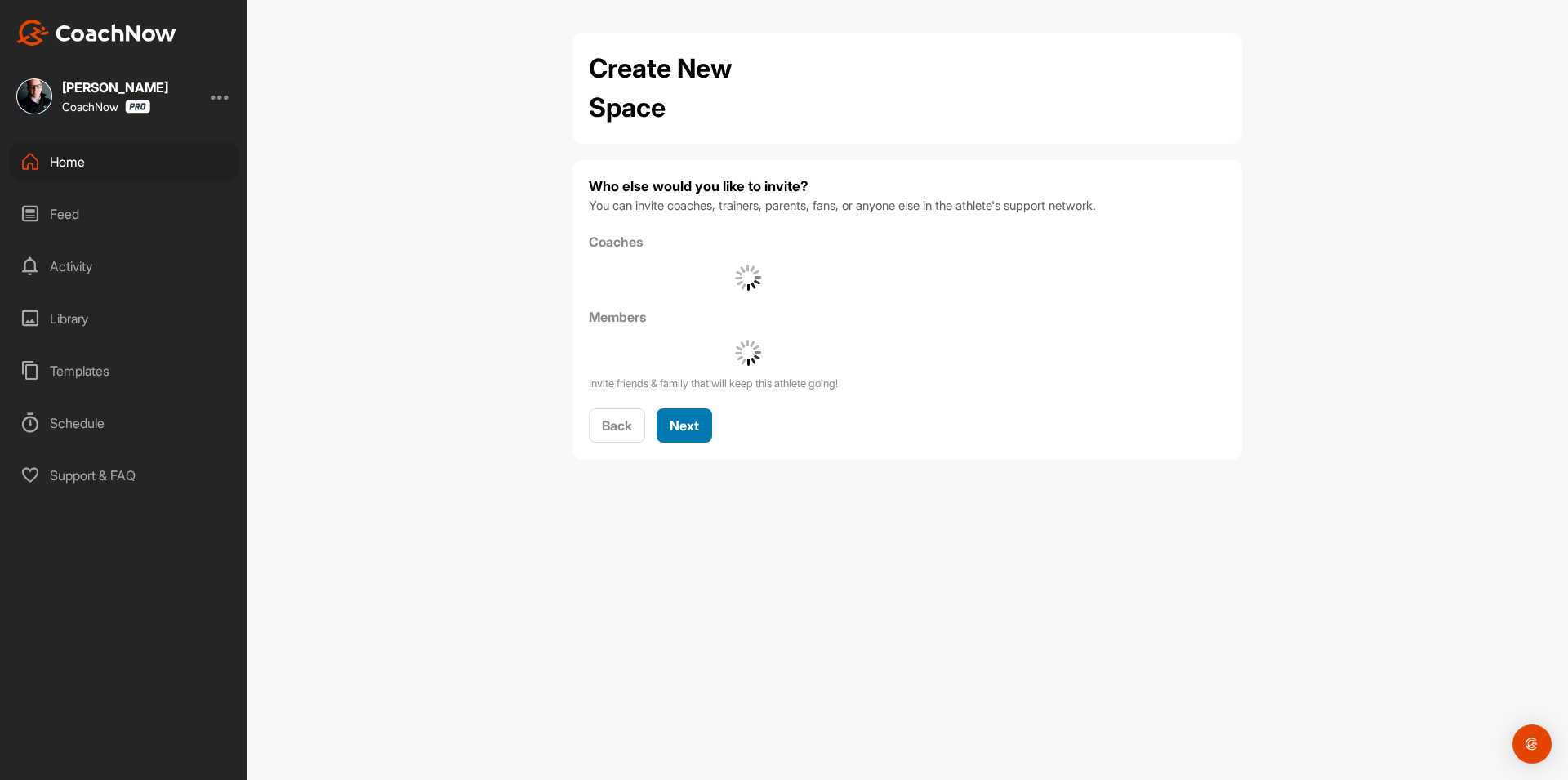
click at [690, 424] on span "Next" at bounding box center [683, 426] width 29 height 17
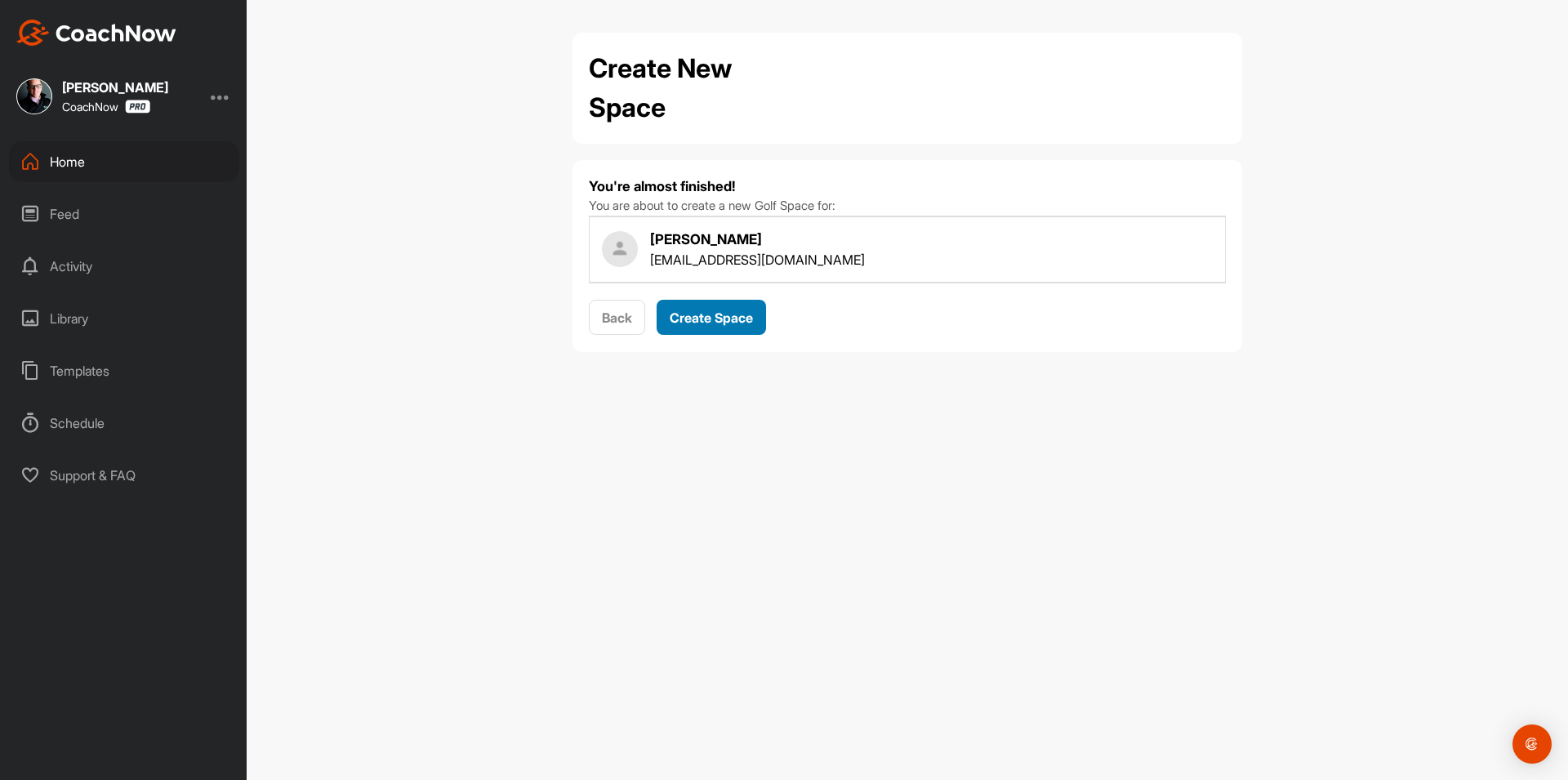
click at [722, 326] on div "Create Space" at bounding box center [711, 318] width 83 height 20
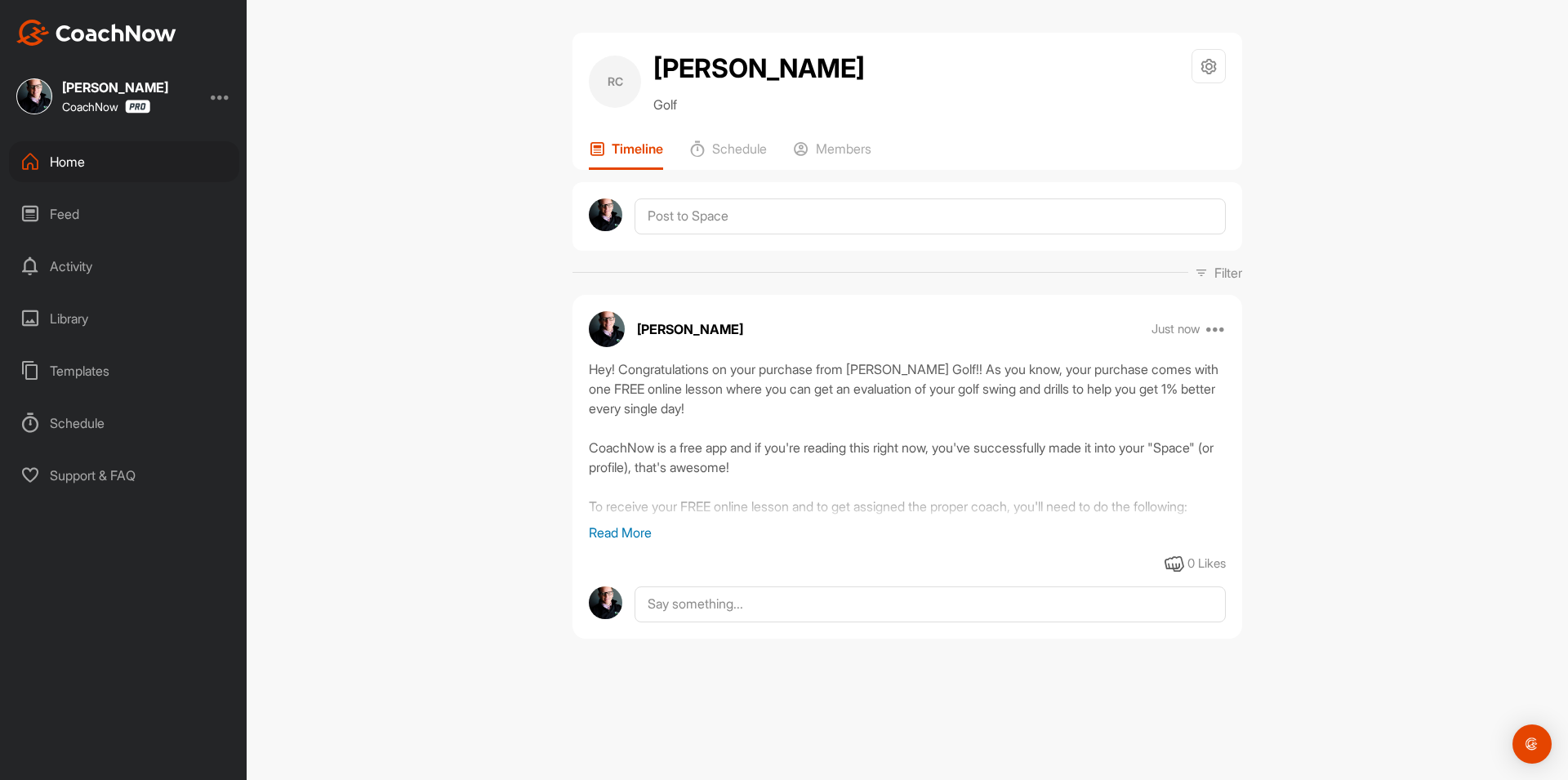
click at [114, 165] on div "Home" at bounding box center [124, 161] width 230 height 41
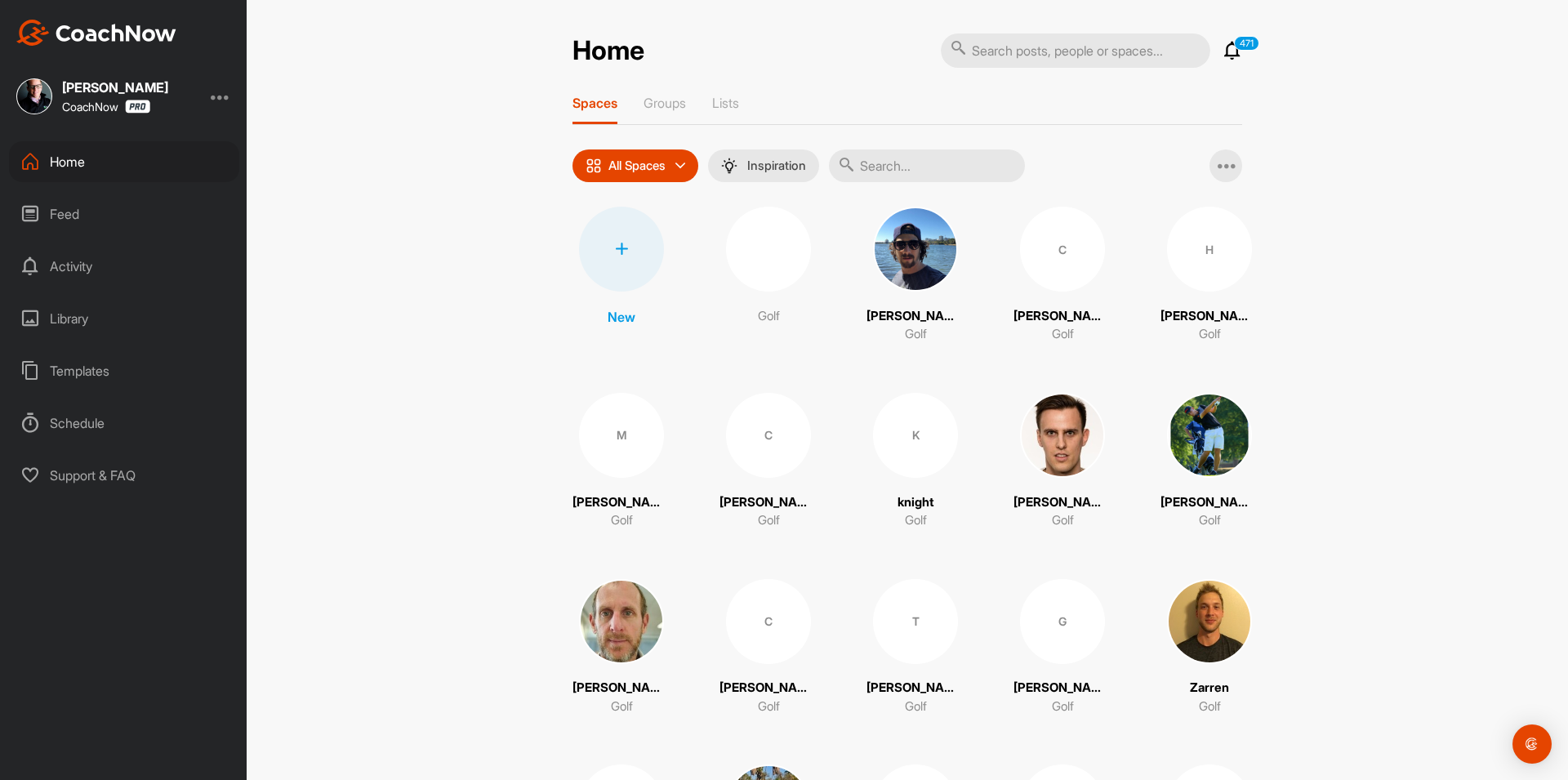
click at [615, 269] on div at bounding box center [621, 249] width 85 height 85
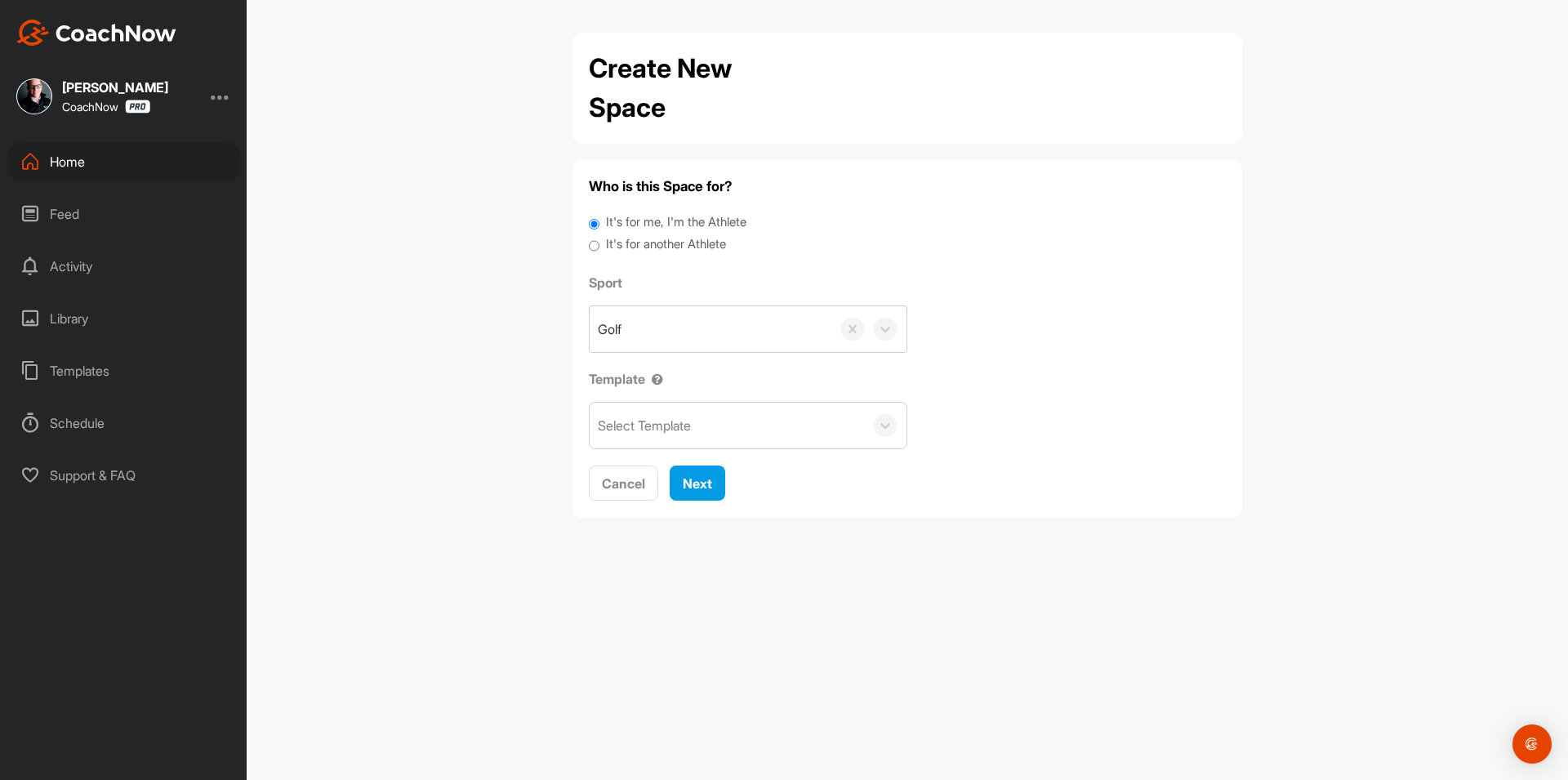
click at [643, 244] on label "It's for another Athlete" at bounding box center [666, 244] width 120 height 19
click at [599, 244] on input "It's for another Athlete" at bounding box center [594, 246] width 11 height 22
radio input "true"
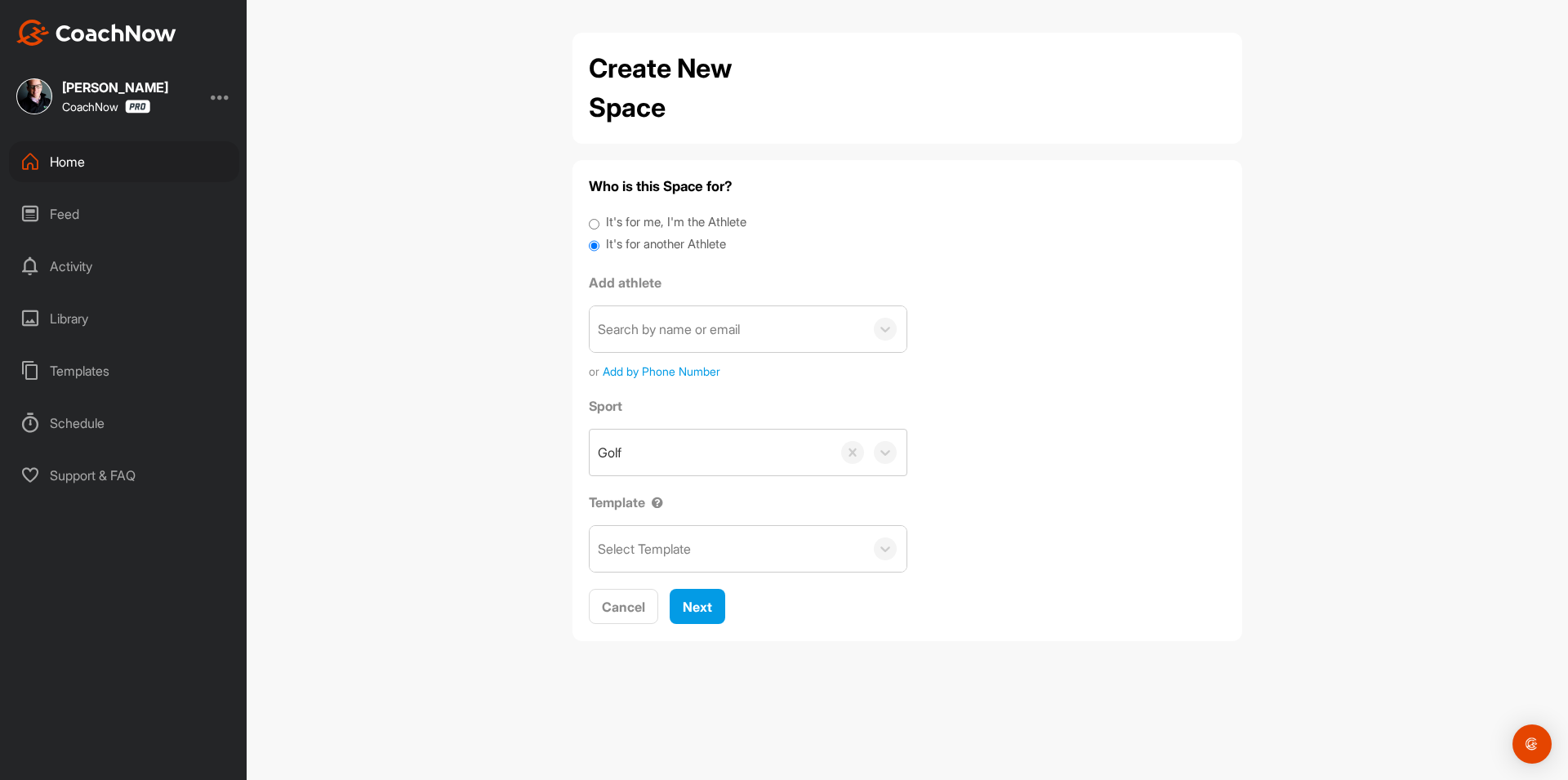
click at [663, 323] on div "Search by name or email" at bounding box center [668, 329] width 142 height 20
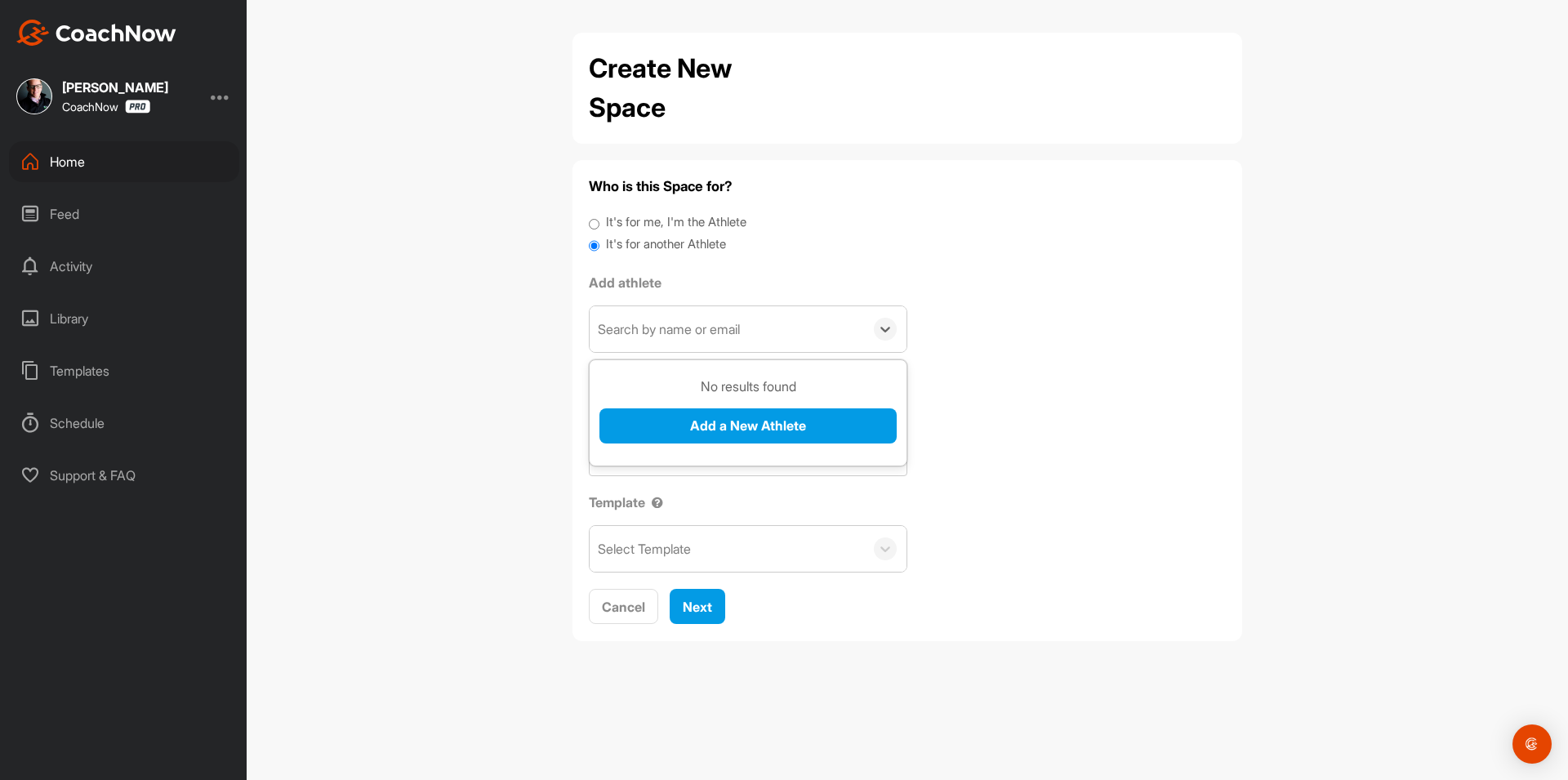
paste input "[EMAIL_ADDRESS][DOMAIN_NAME]"
type input "[EMAIL_ADDRESS][DOMAIN_NAME]"
click at [693, 420] on button "Add a New Athlete" at bounding box center [747, 426] width 297 height 35
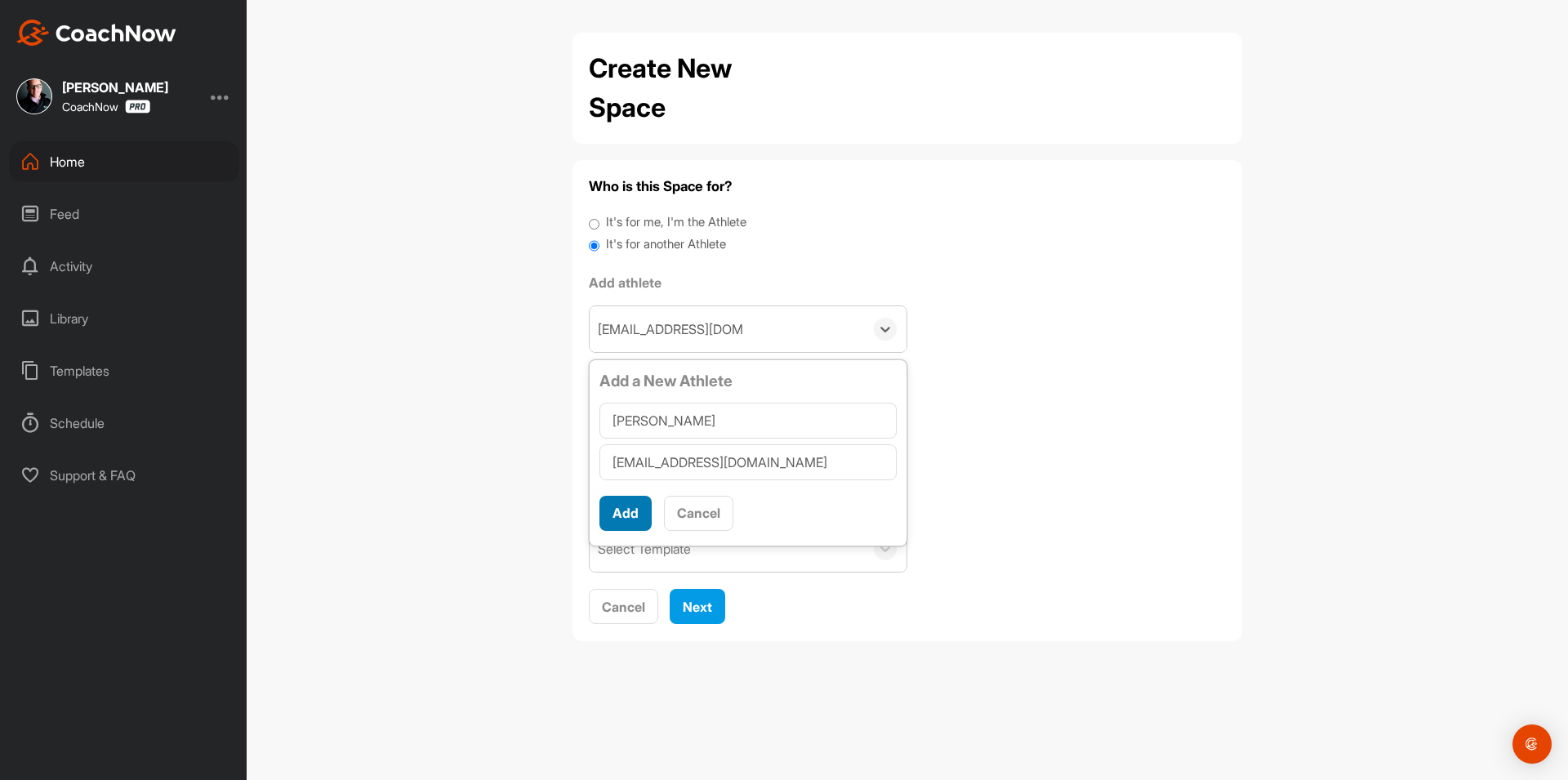
type input "[PERSON_NAME]"
click at [623, 511] on button "Add" at bounding box center [625, 513] width 52 height 35
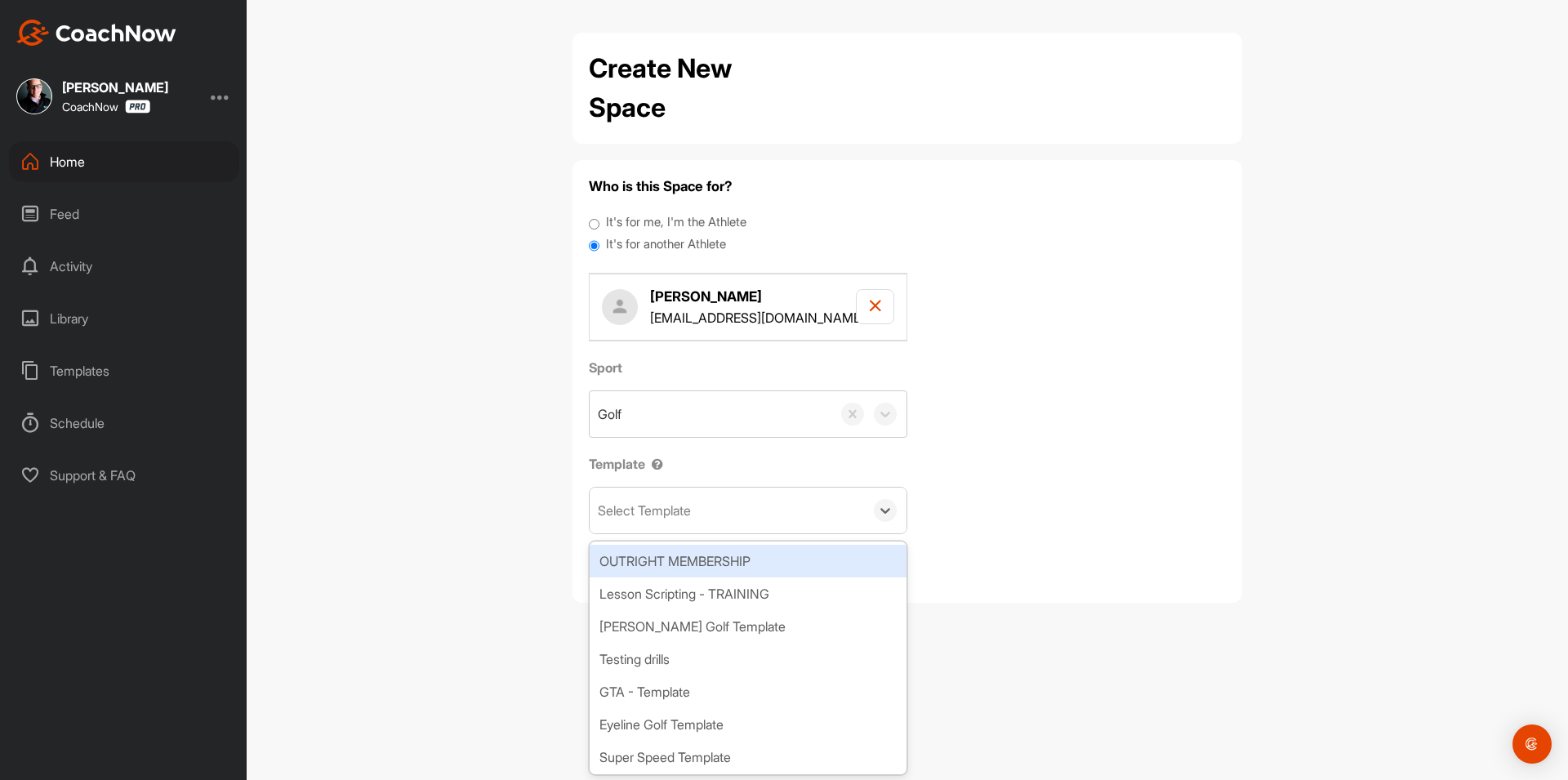
click at [666, 512] on div "Select Template" at bounding box center [644, 511] width 93 height 20
type input "wat"
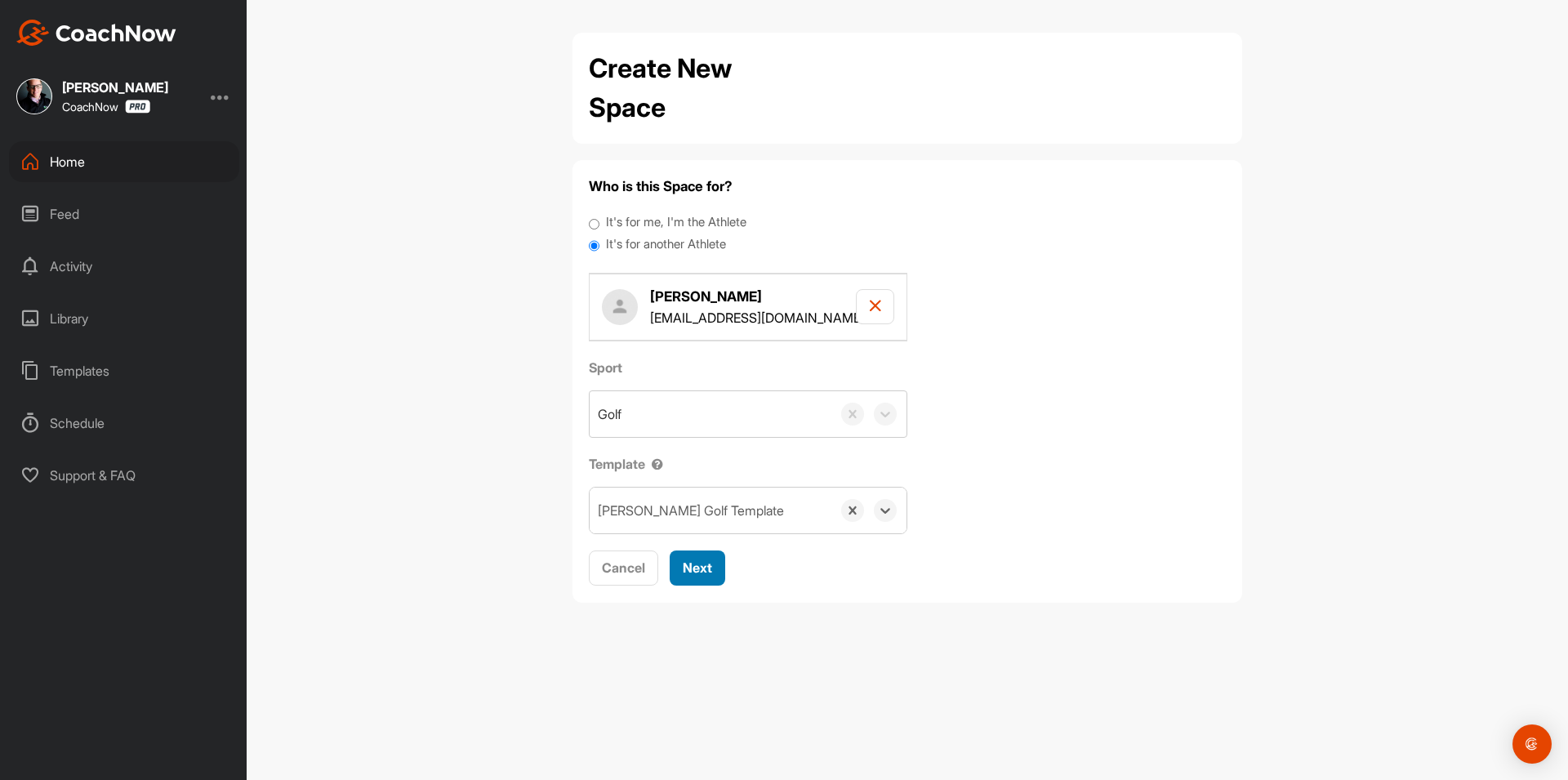
drag, startPoint x: 705, startPoint y: 568, endPoint x: 726, endPoint y: 512, distance: 59.8
click at [705, 567] on span "Next" at bounding box center [697, 568] width 29 height 17
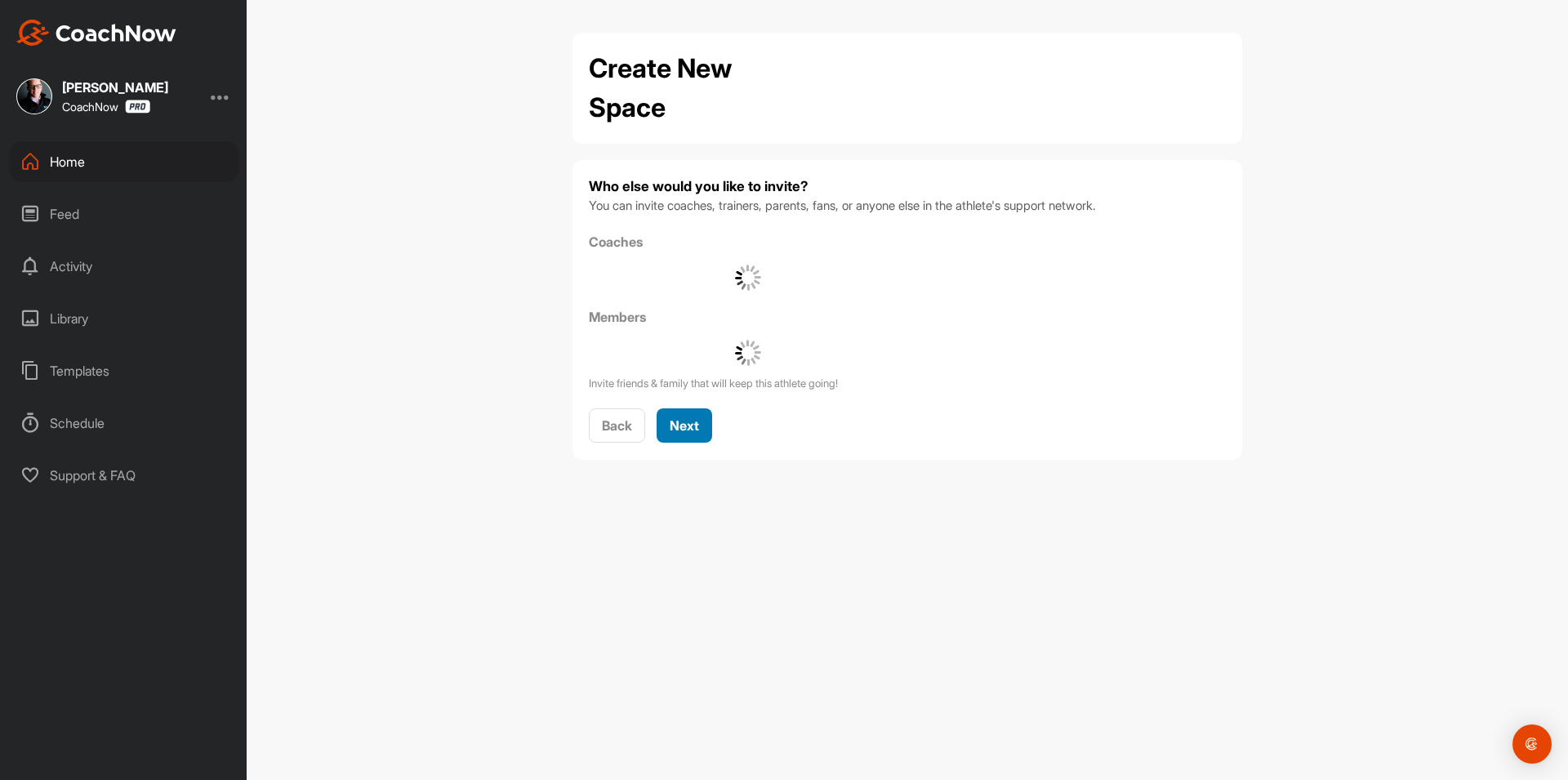
click at [702, 428] on button "Next" at bounding box center [684, 426] width 56 height 35
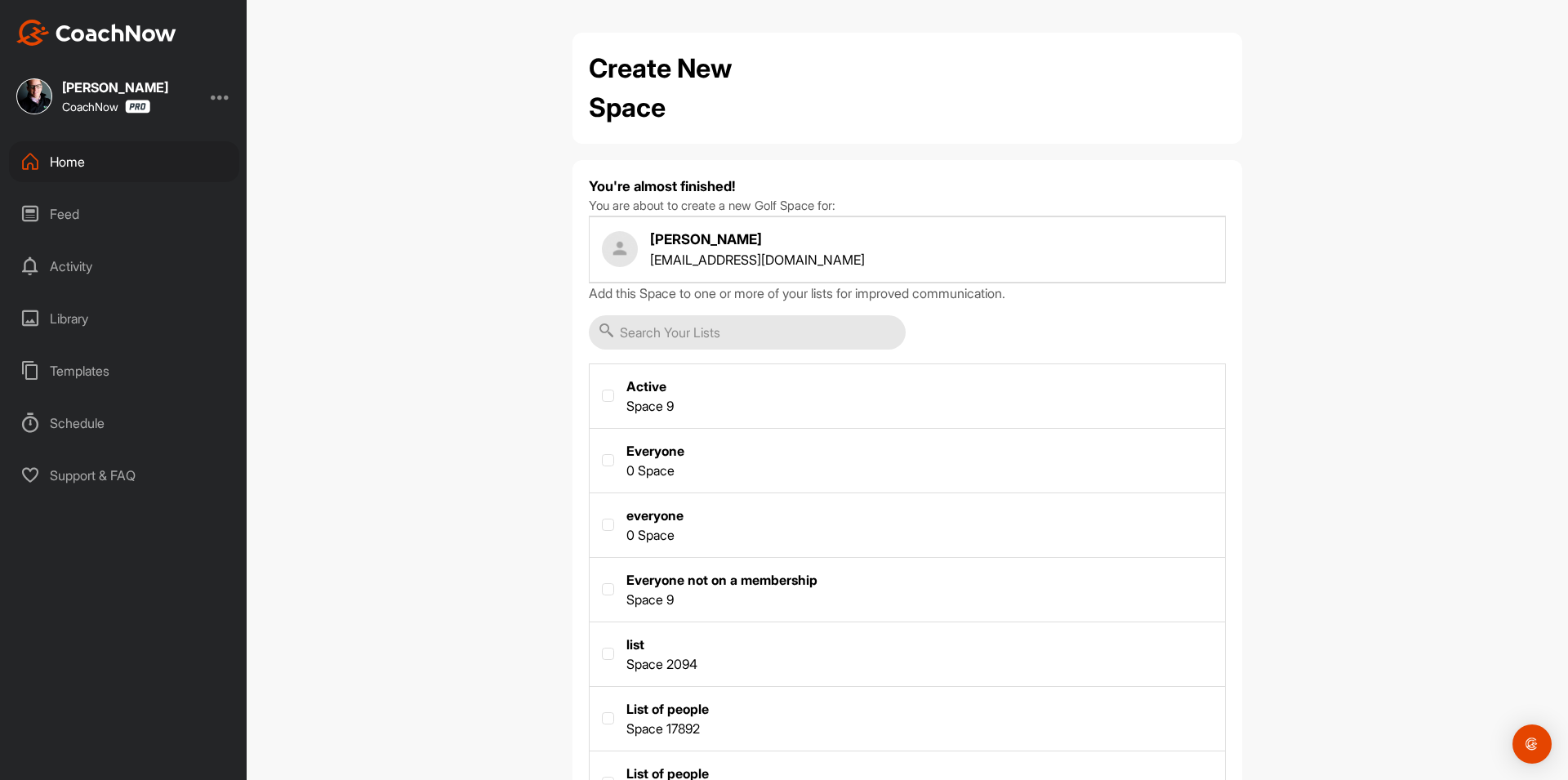
click at [730, 314] on div "Add this Space to one or more of your lists for improved communication. Active …" at bounding box center [907, 582] width 637 height 597
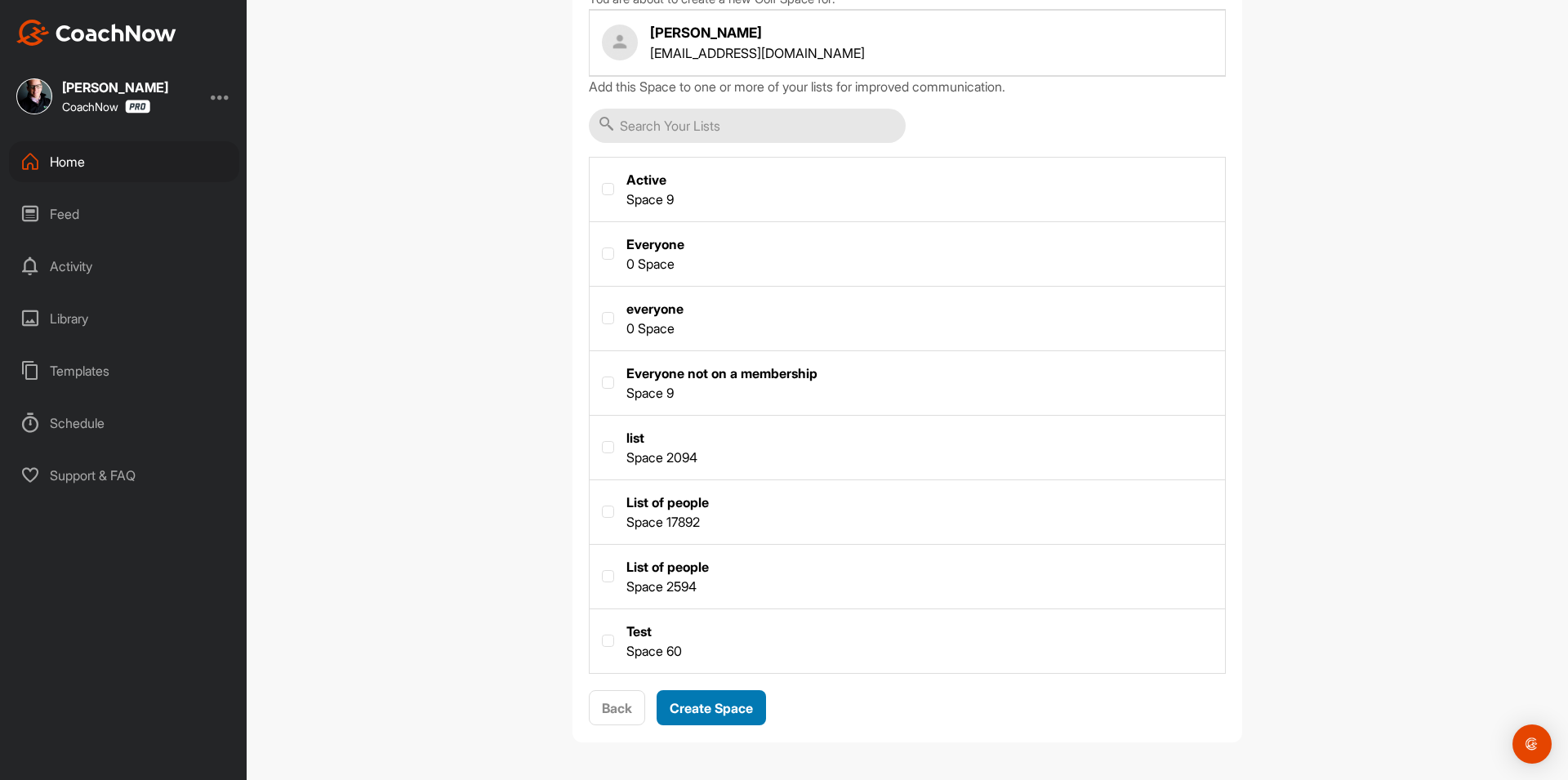
click at [702, 718] on button "Create Space" at bounding box center [712, 708] width 110 height 35
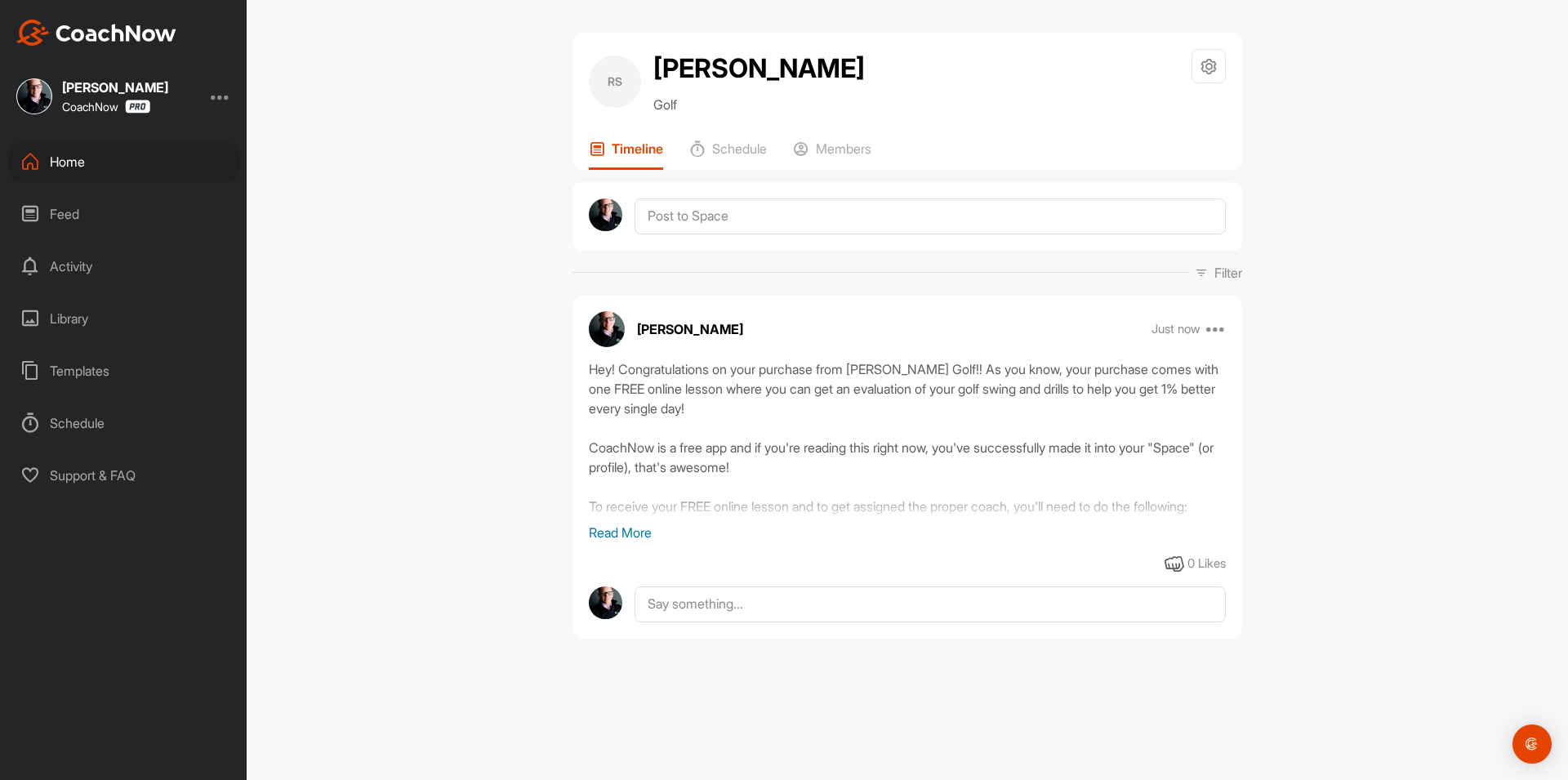
click at [157, 164] on div "Home" at bounding box center [124, 161] width 230 height 41
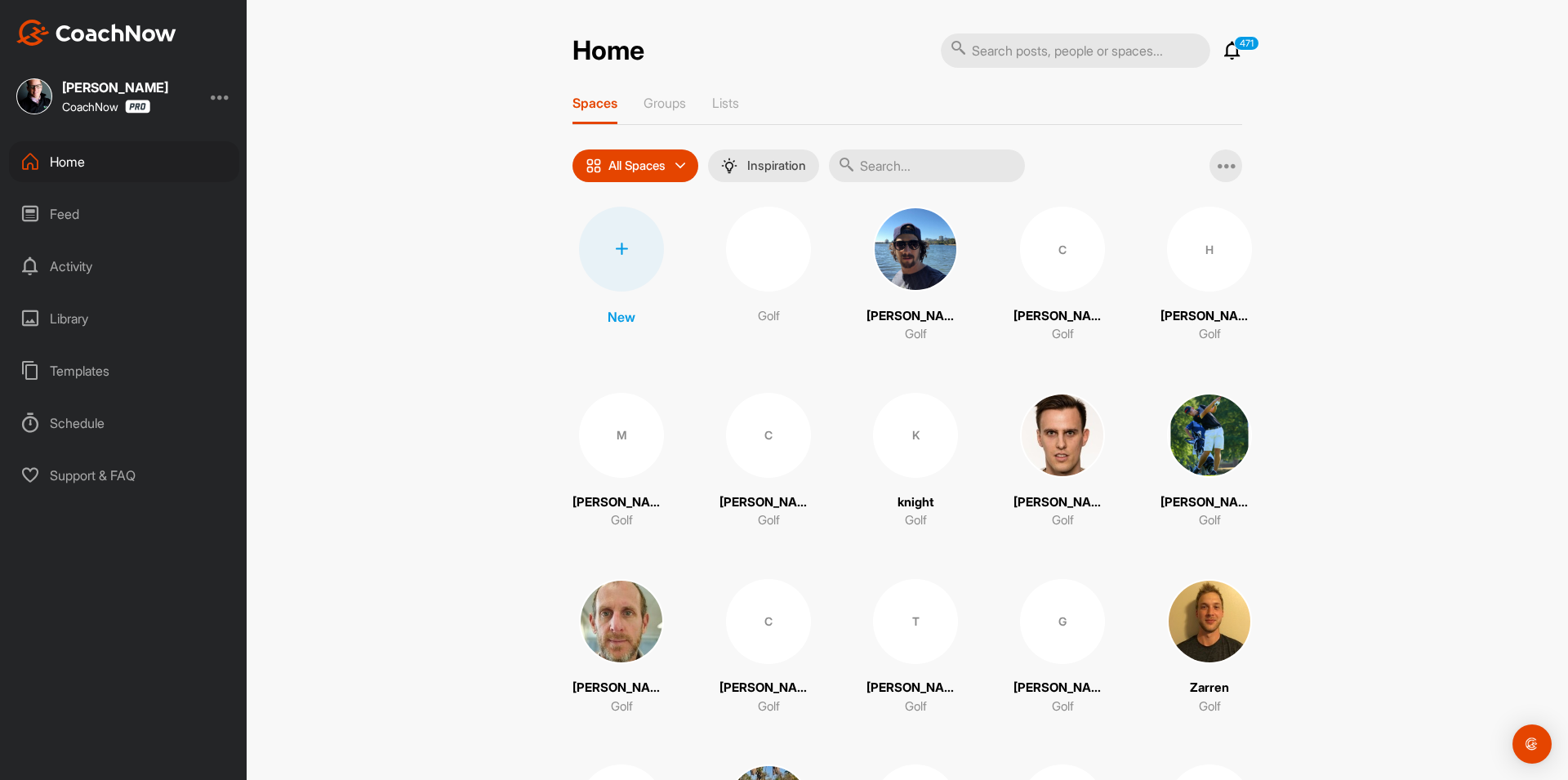
click at [629, 269] on div at bounding box center [621, 249] width 85 height 85
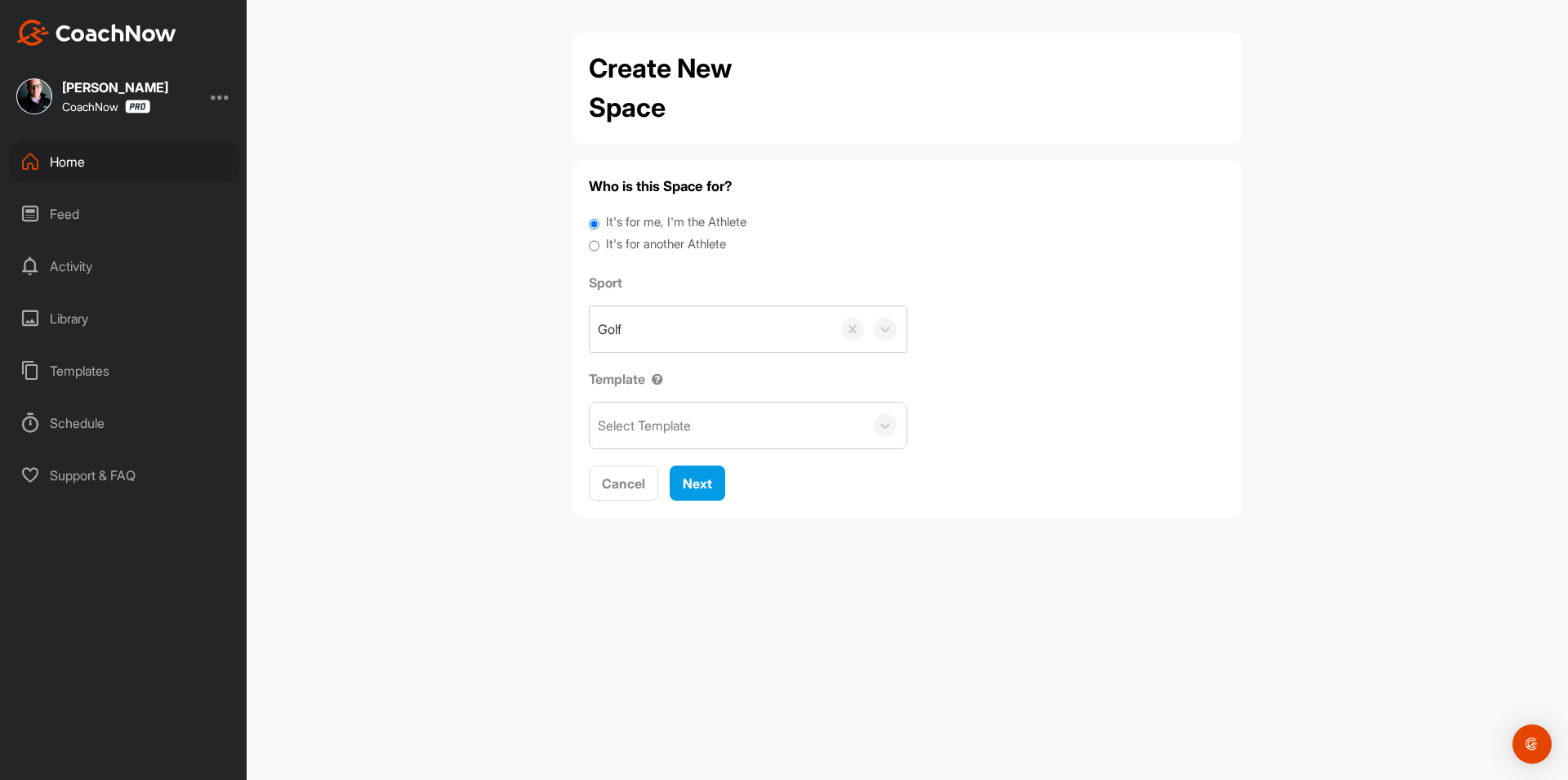
click at [638, 248] on label "It's for another Athlete" at bounding box center [666, 244] width 120 height 19
click at [599, 248] on input "It's for another Athlete" at bounding box center [594, 246] width 11 height 22
radio input "true"
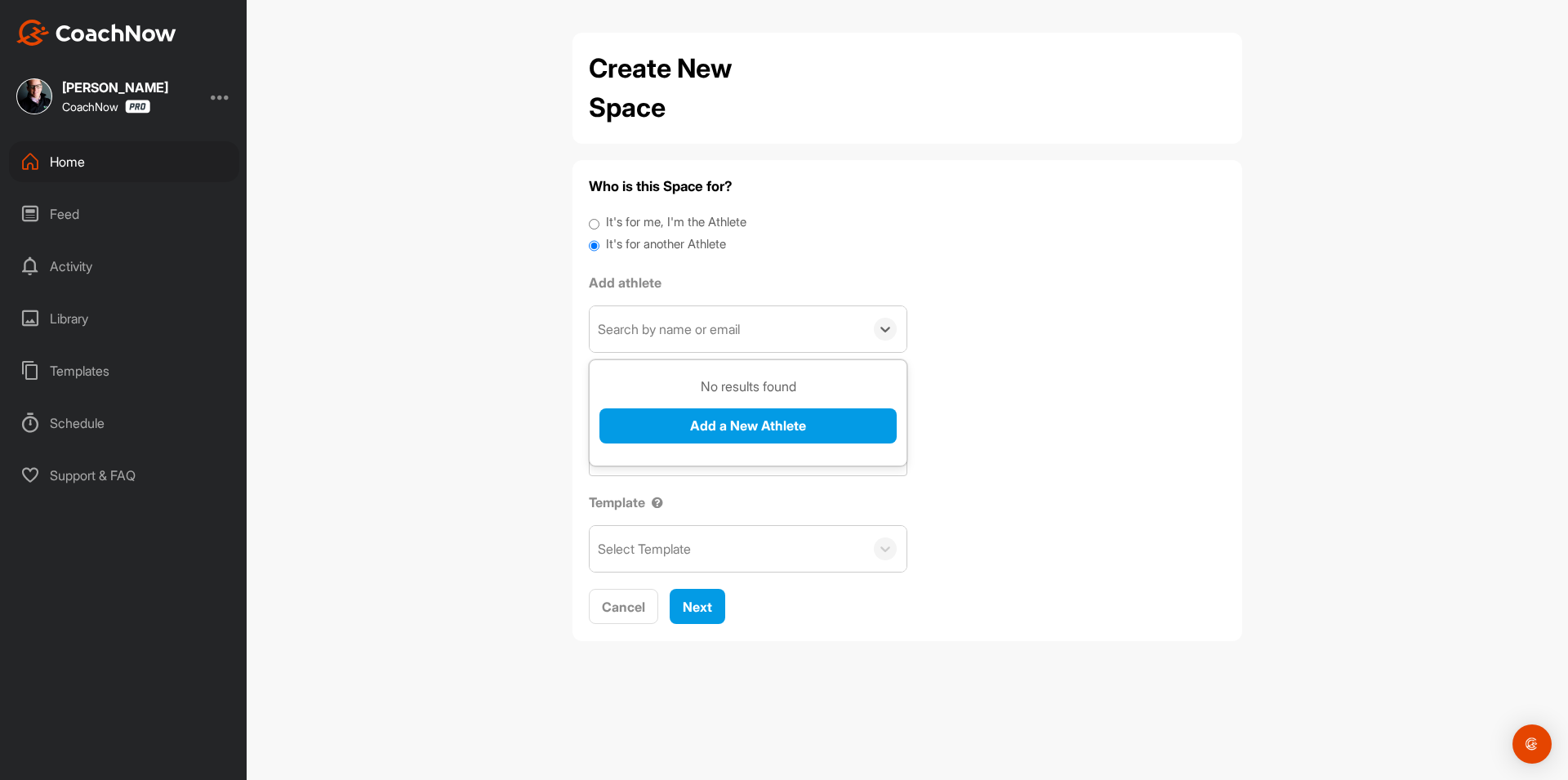
click at [655, 315] on div "Search by name or email" at bounding box center [727, 328] width 274 height 46
paste input "[EMAIL_ADDRESS][DOMAIN_NAME]"
type input "[EMAIL_ADDRESS][DOMAIN_NAME]"
click at [722, 431] on button "Add a New Athlete" at bounding box center [747, 426] width 297 height 35
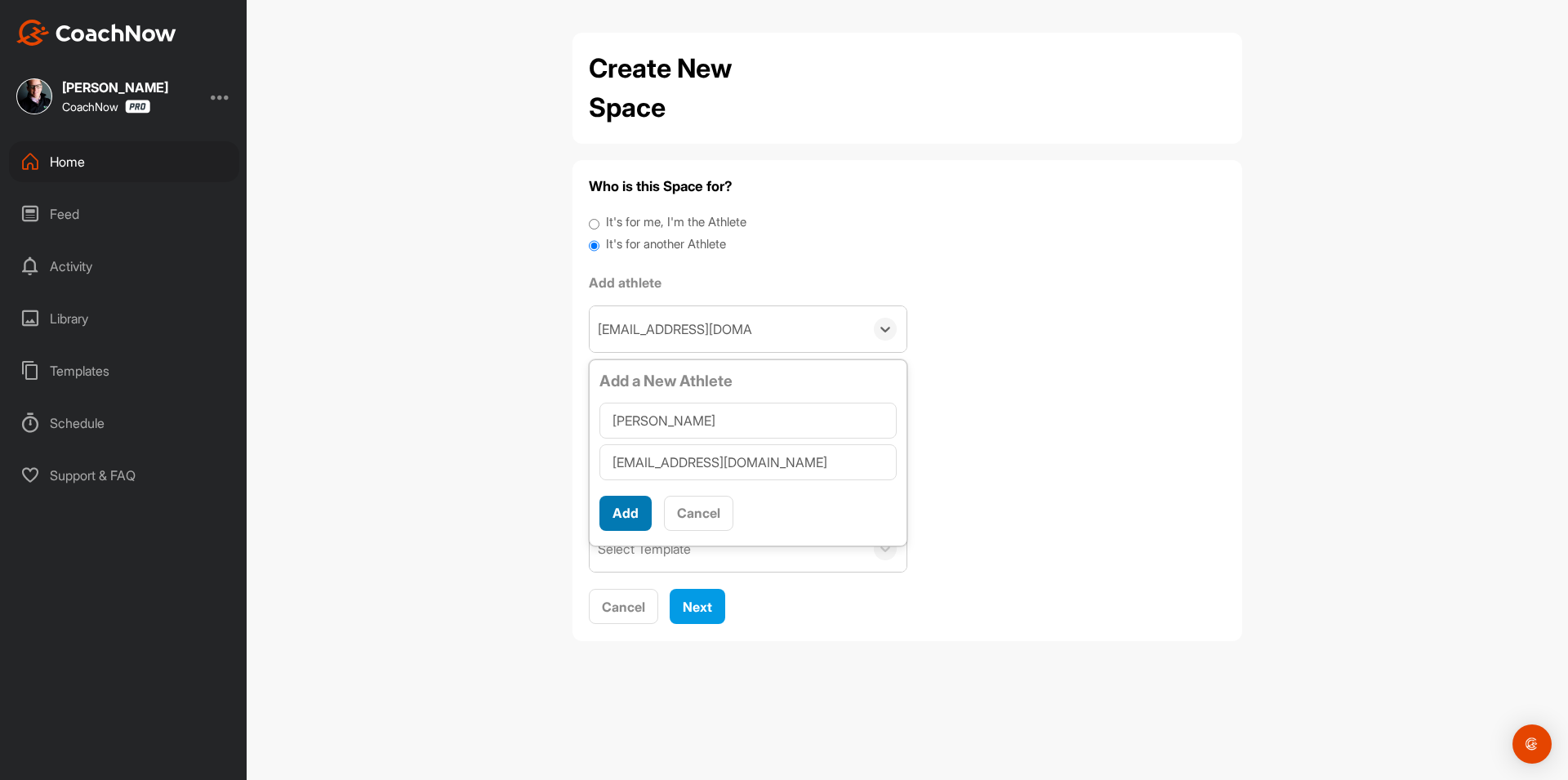
type input "[PERSON_NAME]"
click at [619, 516] on button "Add" at bounding box center [625, 513] width 52 height 35
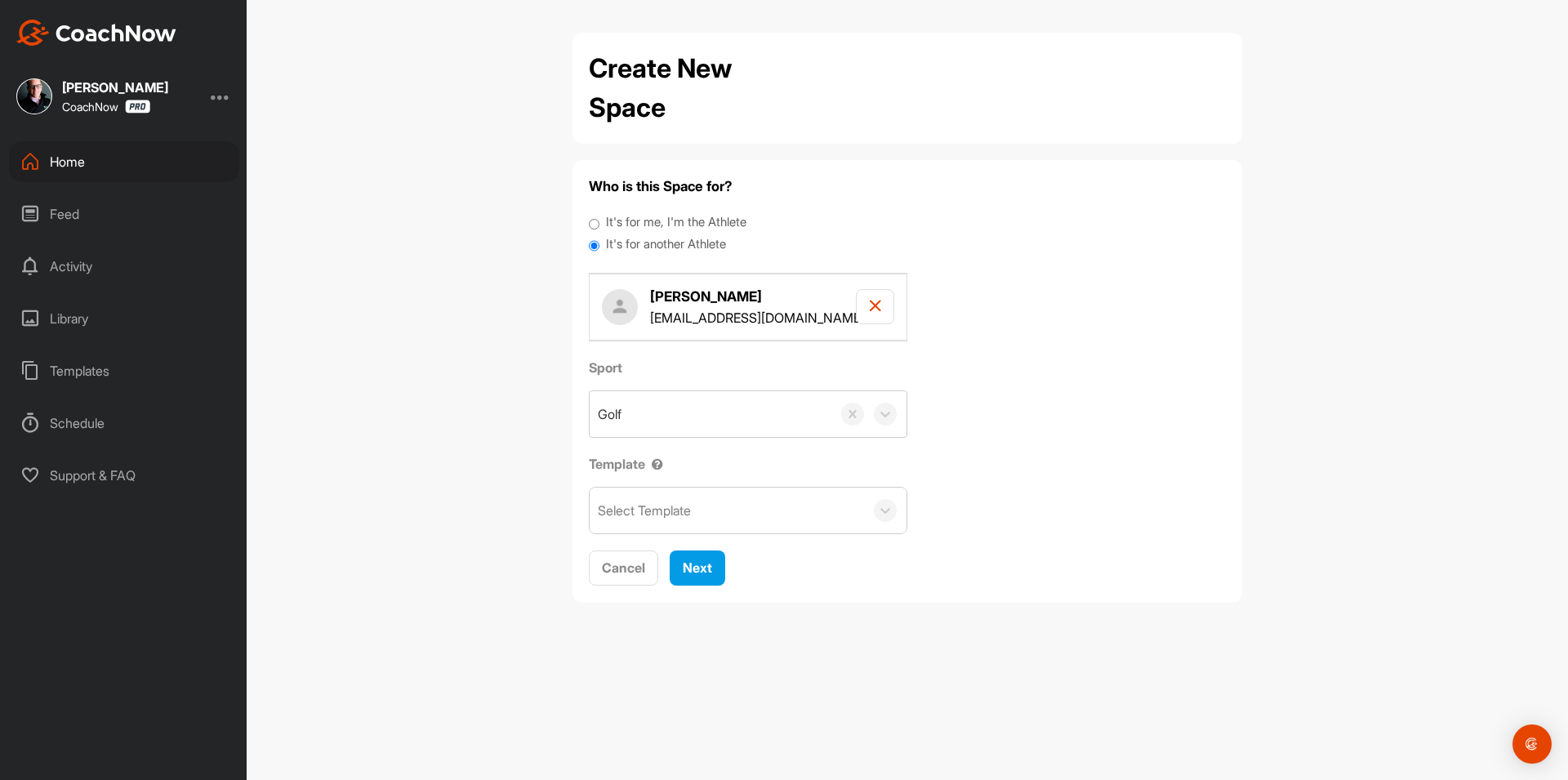
click at [698, 511] on div "Select Template" at bounding box center [727, 510] width 274 height 46
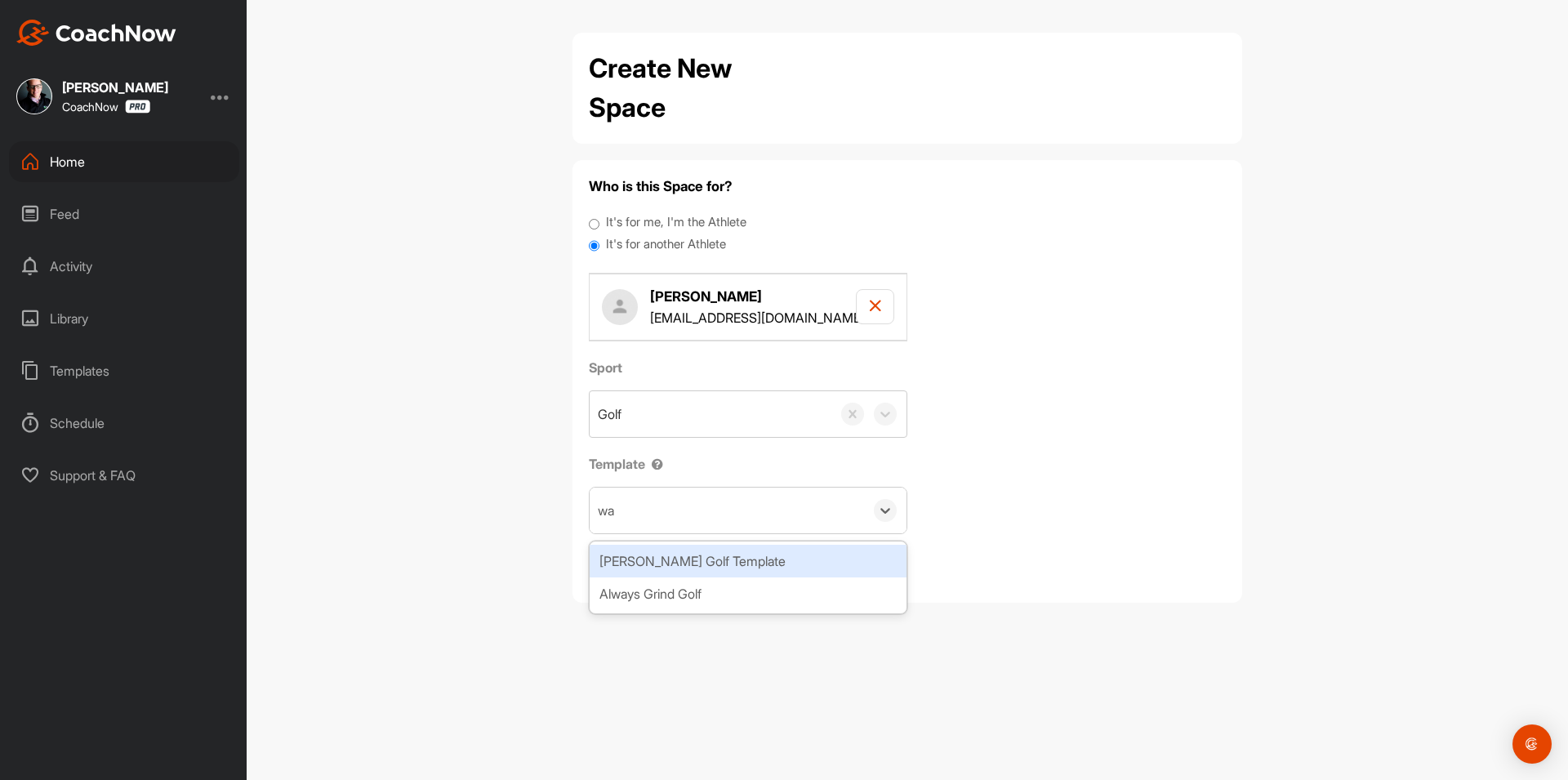
type input "wat"
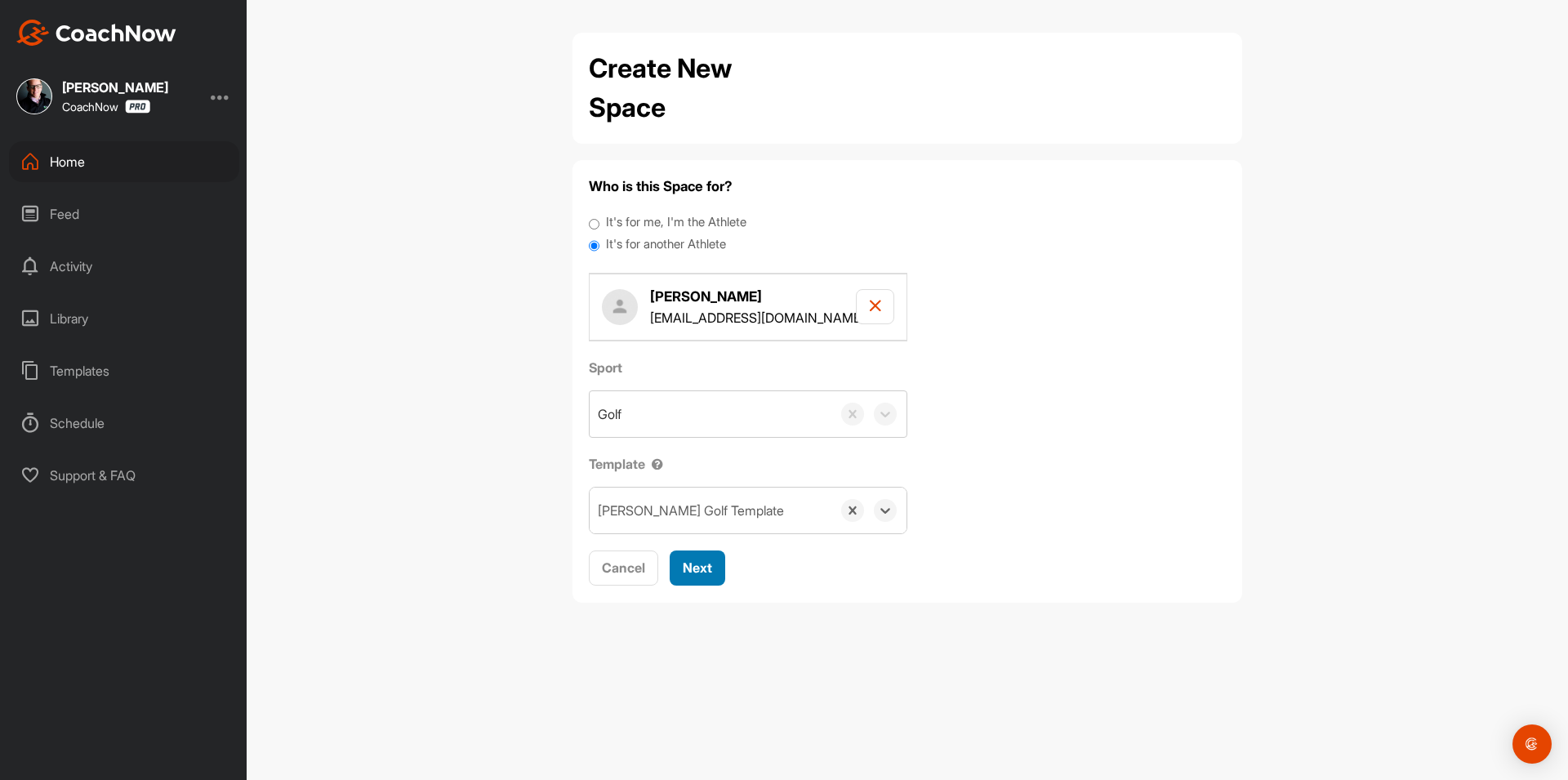
click at [701, 563] on span "Next" at bounding box center [697, 568] width 29 height 17
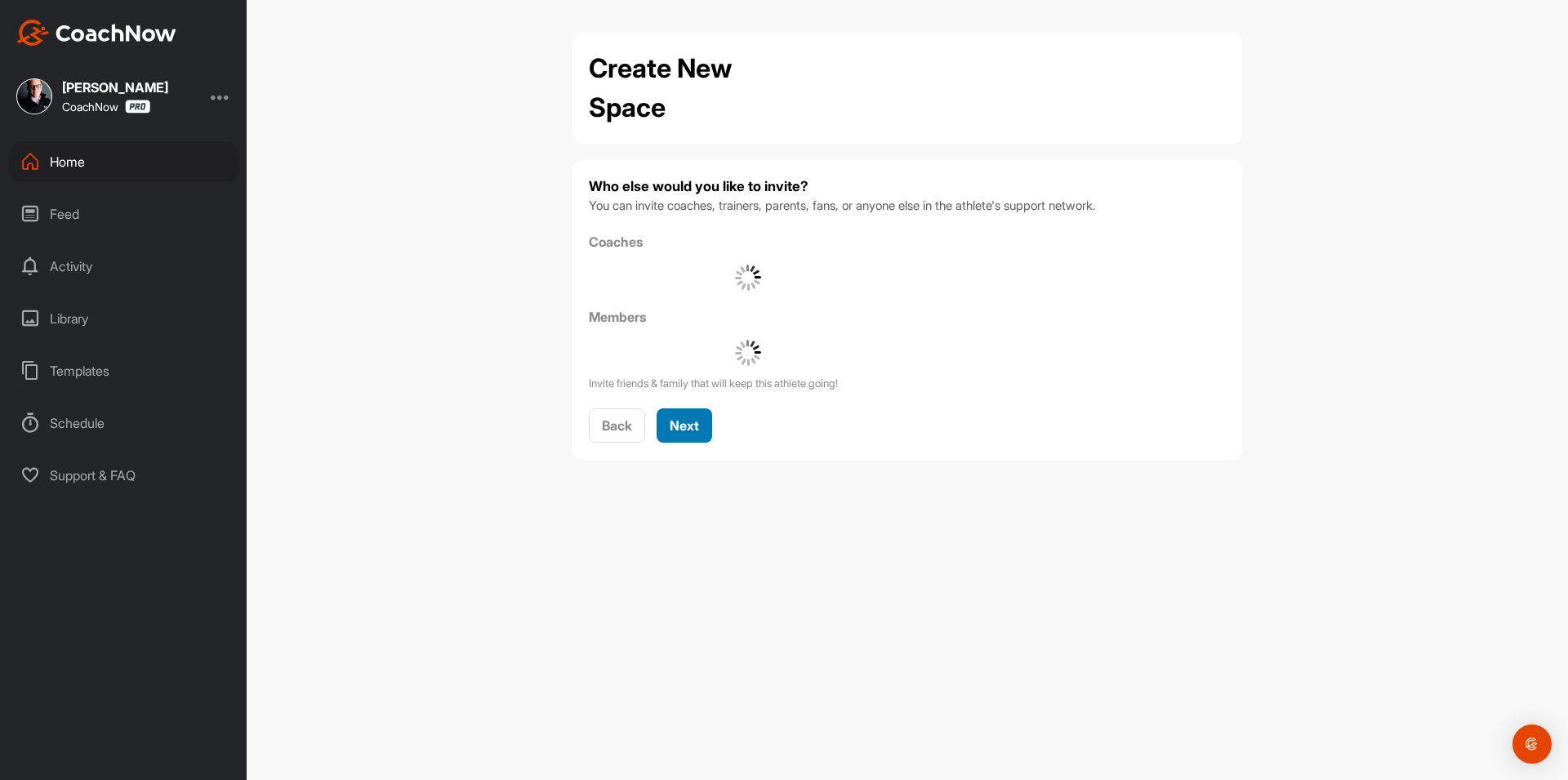
click at [693, 412] on button "Next" at bounding box center [684, 426] width 56 height 35
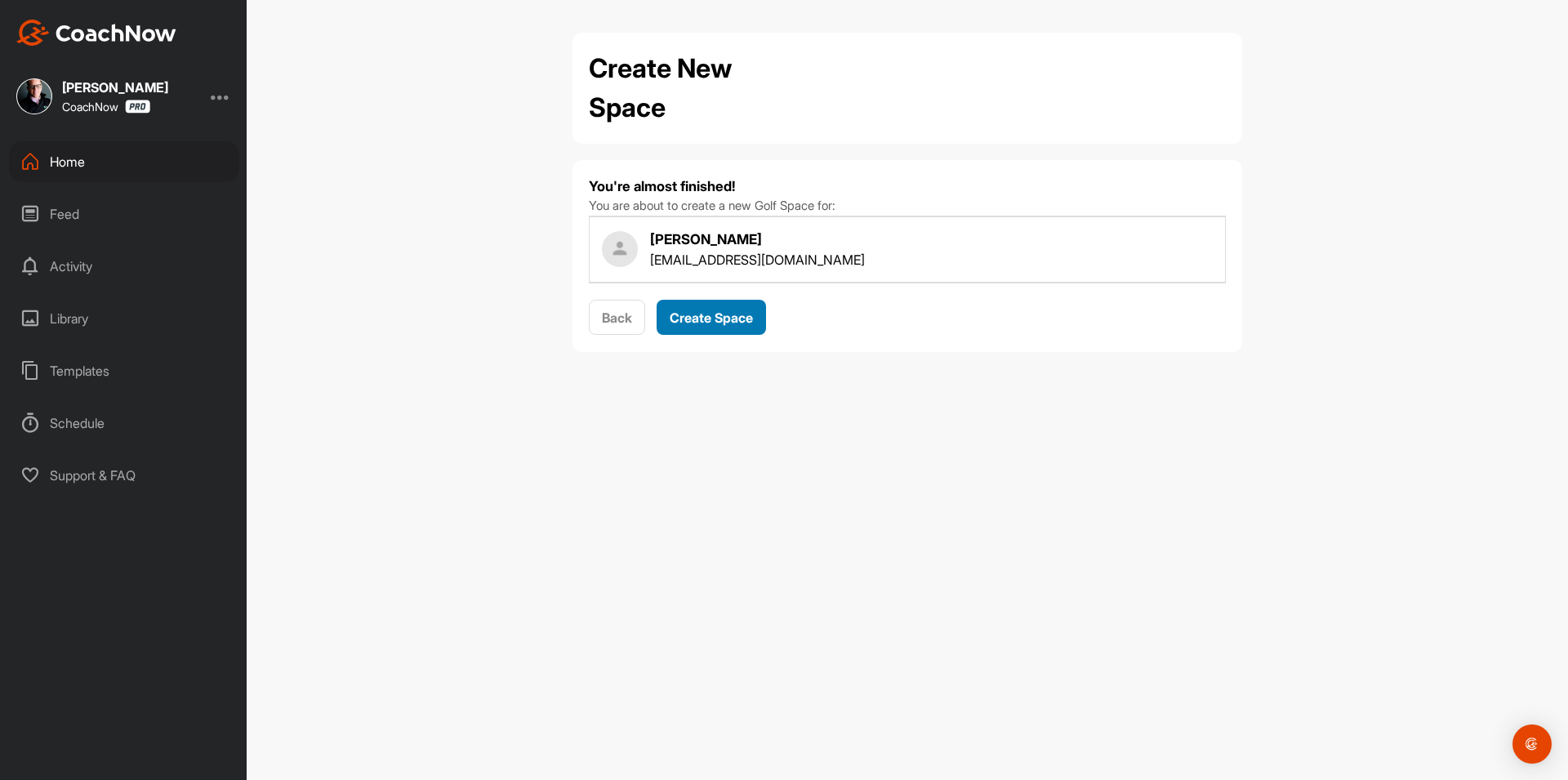
click at [717, 311] on span "Create Space" at bounding box center [711, 318] width 83 height 17
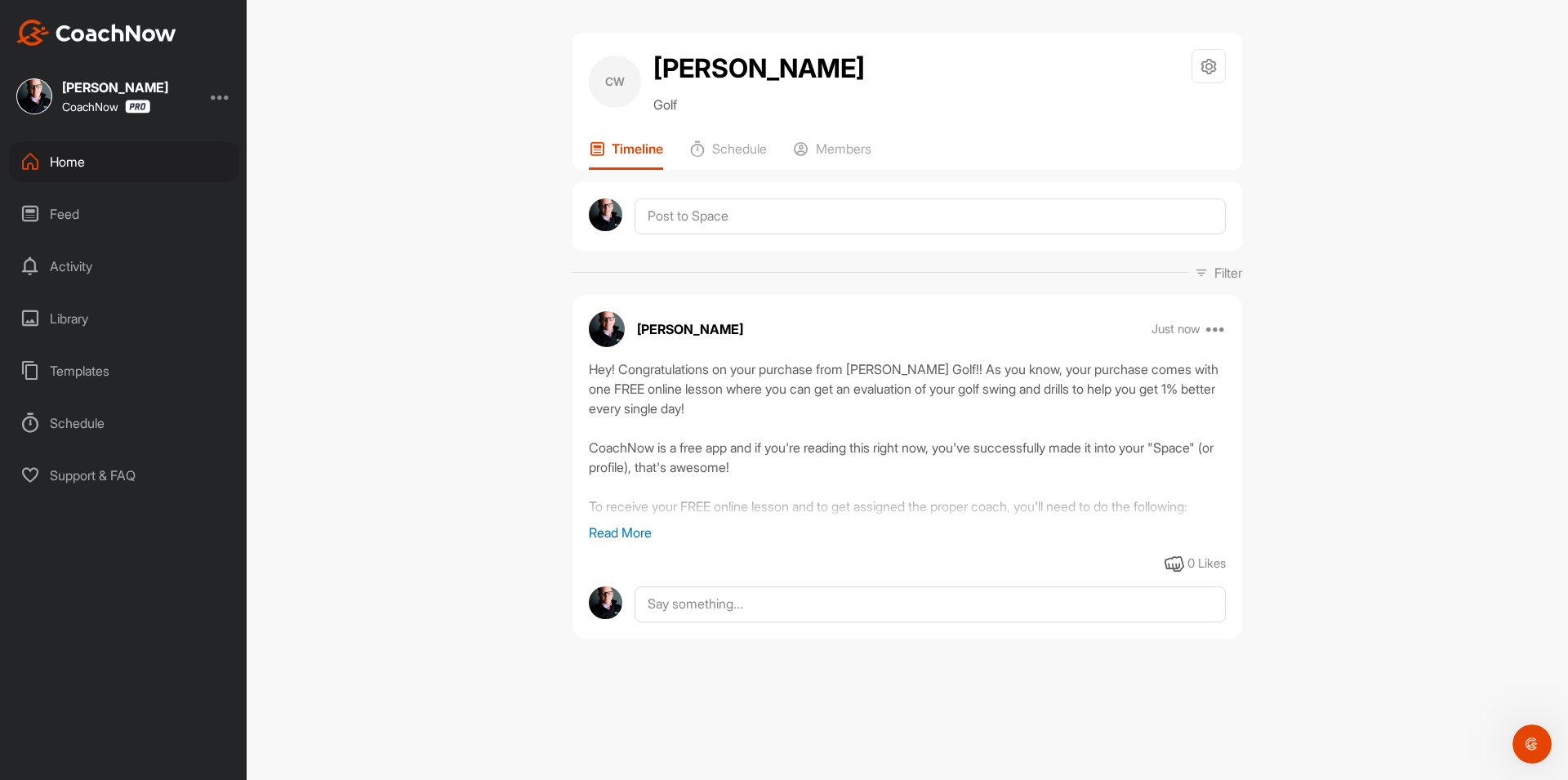
click at [121, 165] on div "Home" at bounding box center [124, 161] width 230 height 41
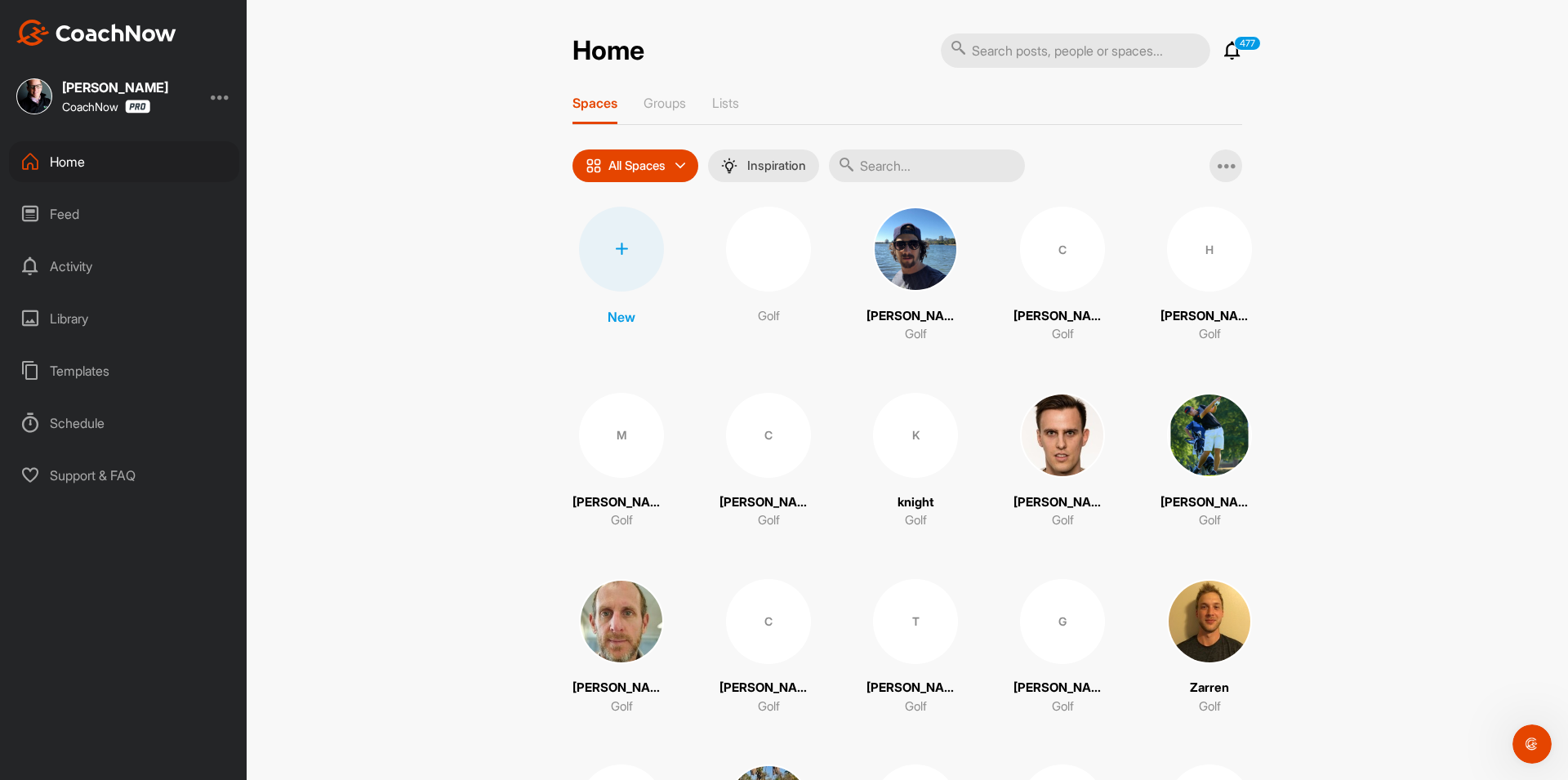
click at [639, 271] on div at bounding box center [621, 249] width 85 height 85
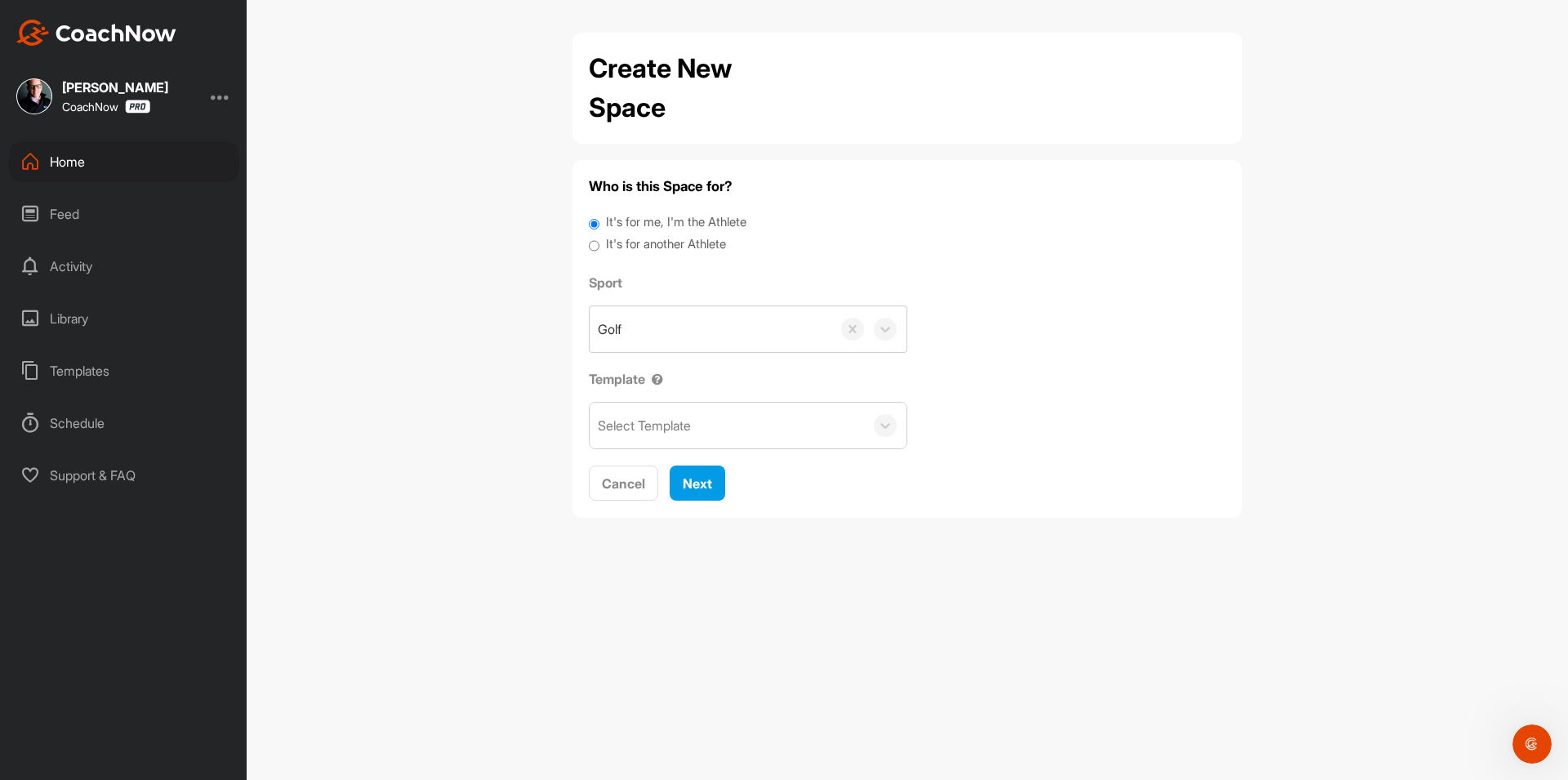
click at [650, 245] on label "It's for another Athlete" at bounding box center [666, 244] width 120 height 19
click at [599, 245] on input "It's for another Athlete" at bounding box center [594, 246] width 11 height 22
radio input "true"
